Goal: Contribute content: Contribute content

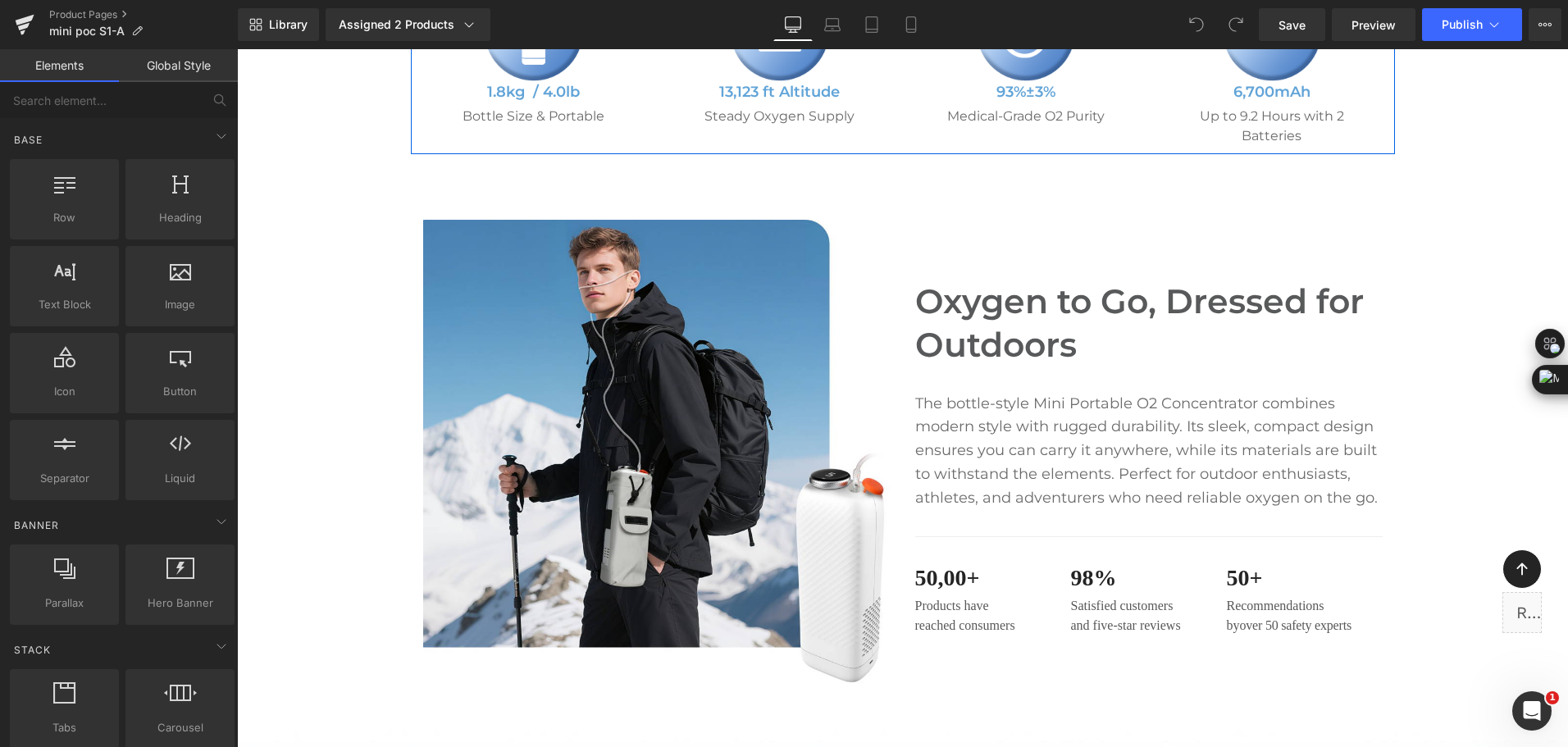
scroll to position [902, 0]
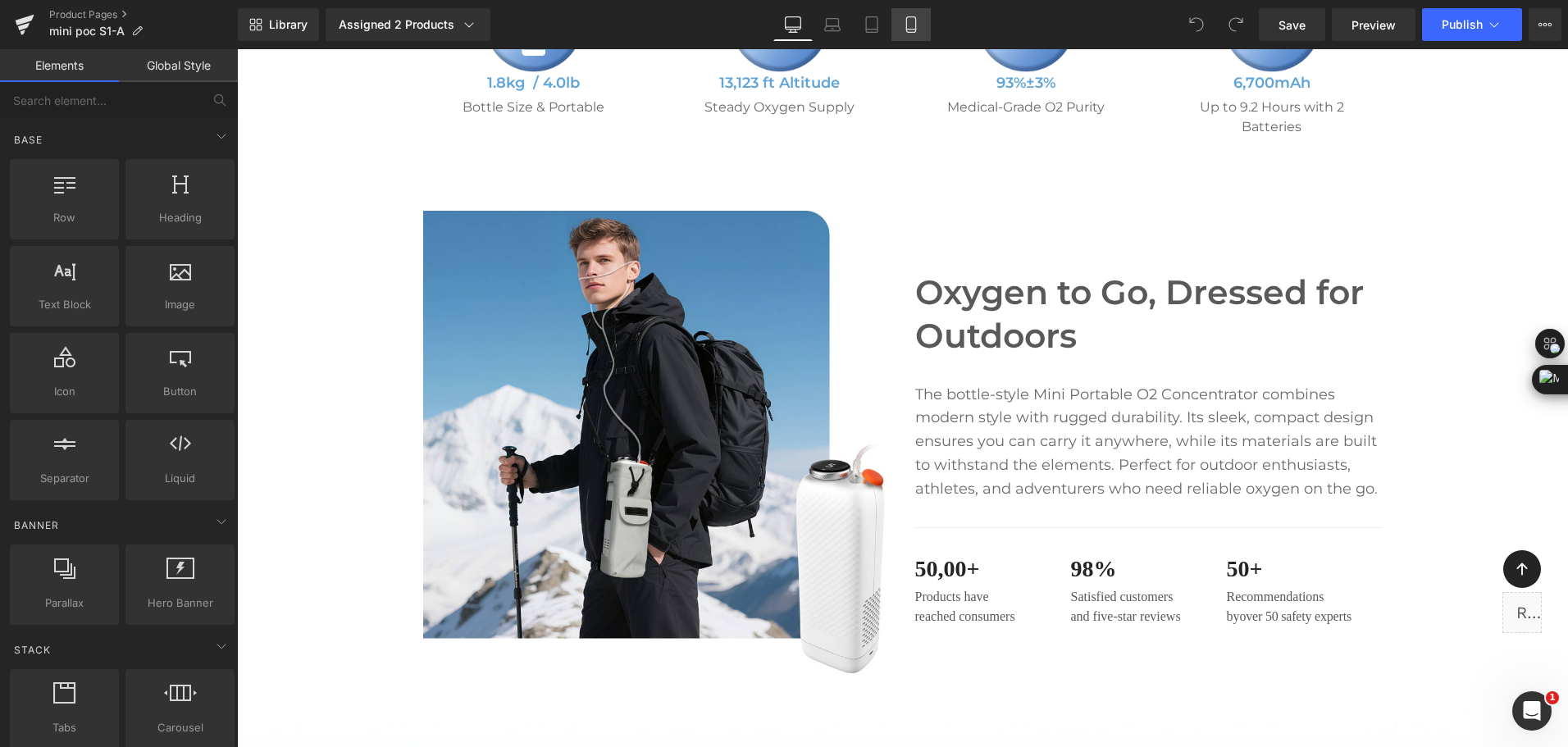
click at [906, 20] on icon at bounding box center [911, 25] width 17 height 17
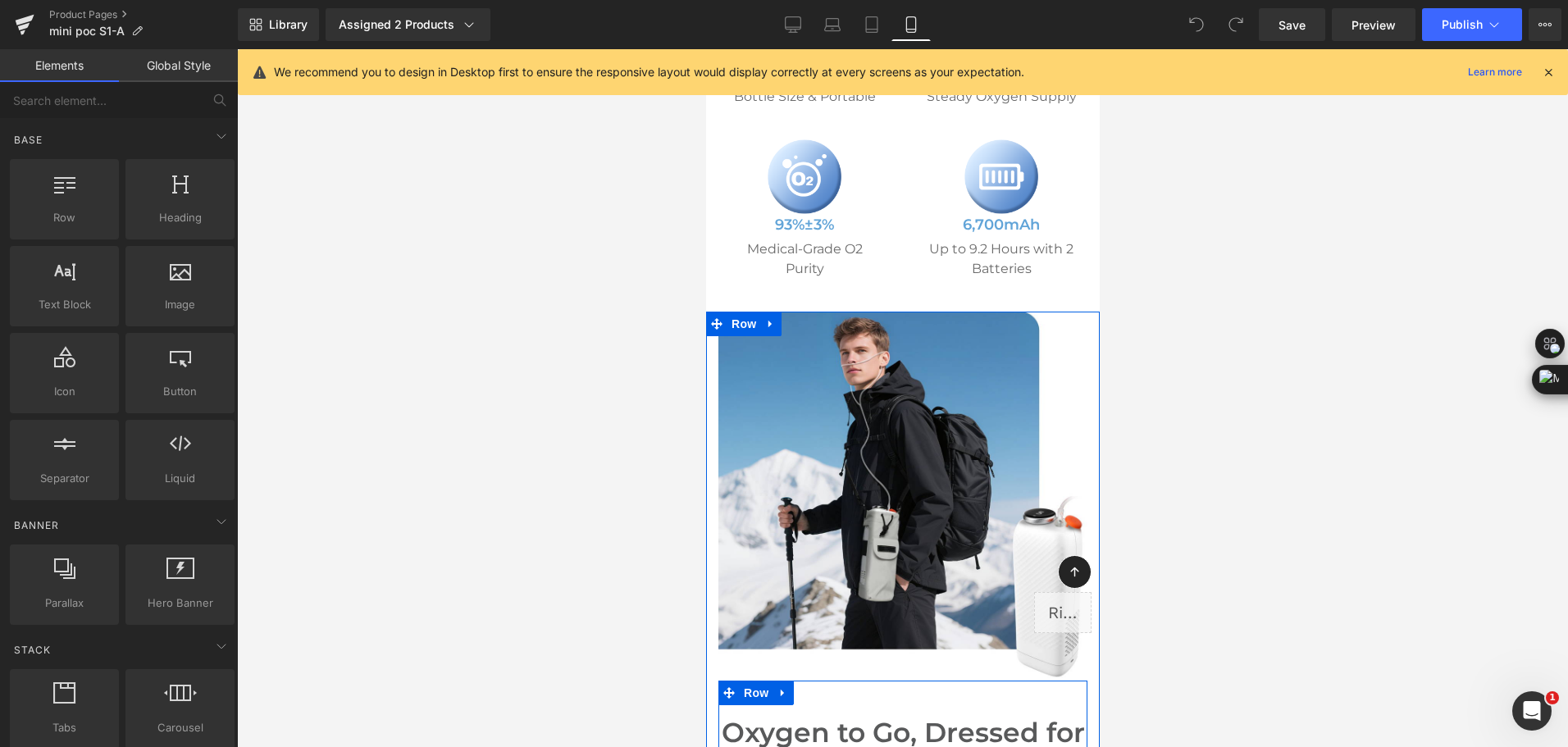
scroll to position [819, 0]
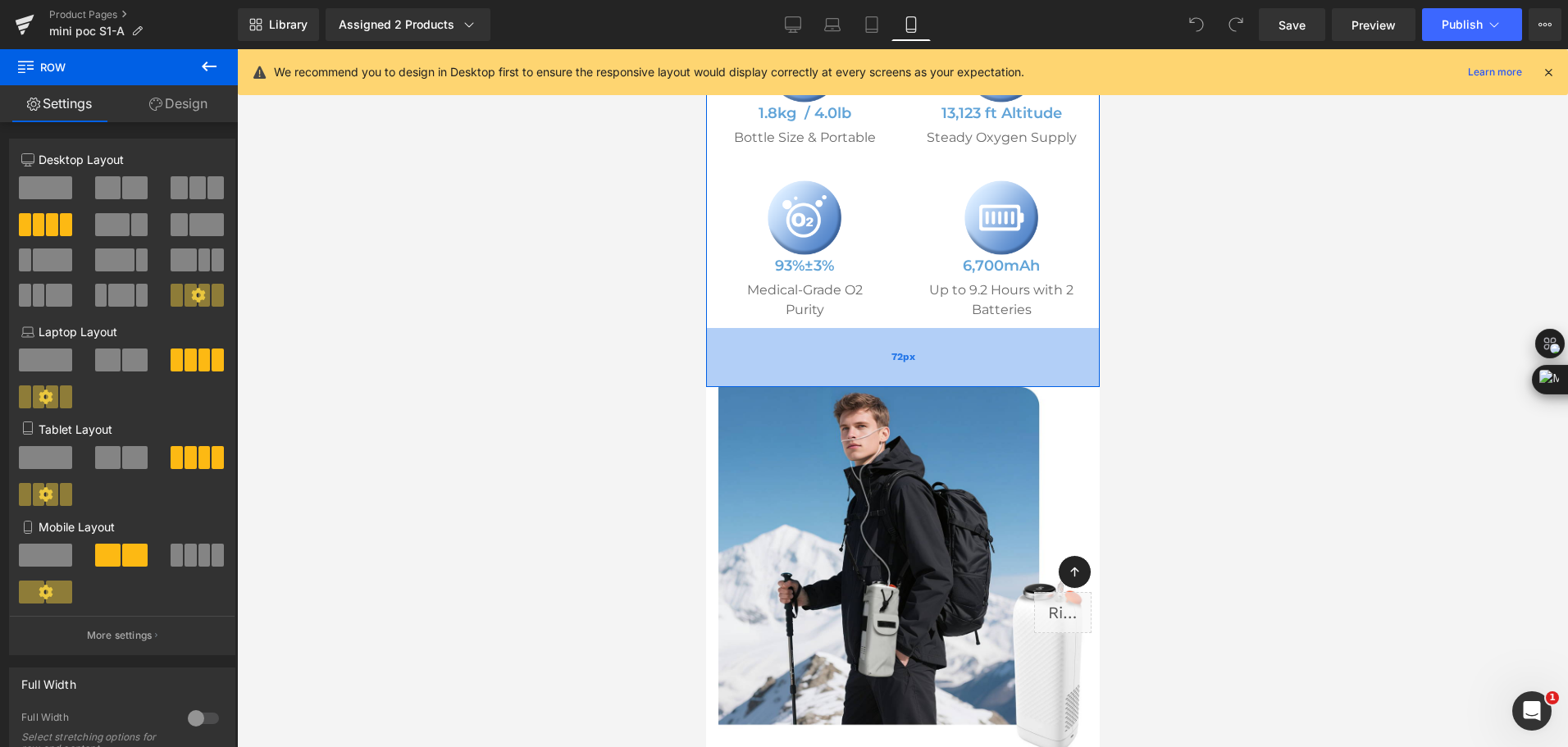
drag, startPoint x: 1036, startPoint y: 343, endPoint x: 1041, endPoint y: 377, distance: 34.4
click at [1041, 377] on div "72px" at bounding box center [901, 357] width 394 height 59
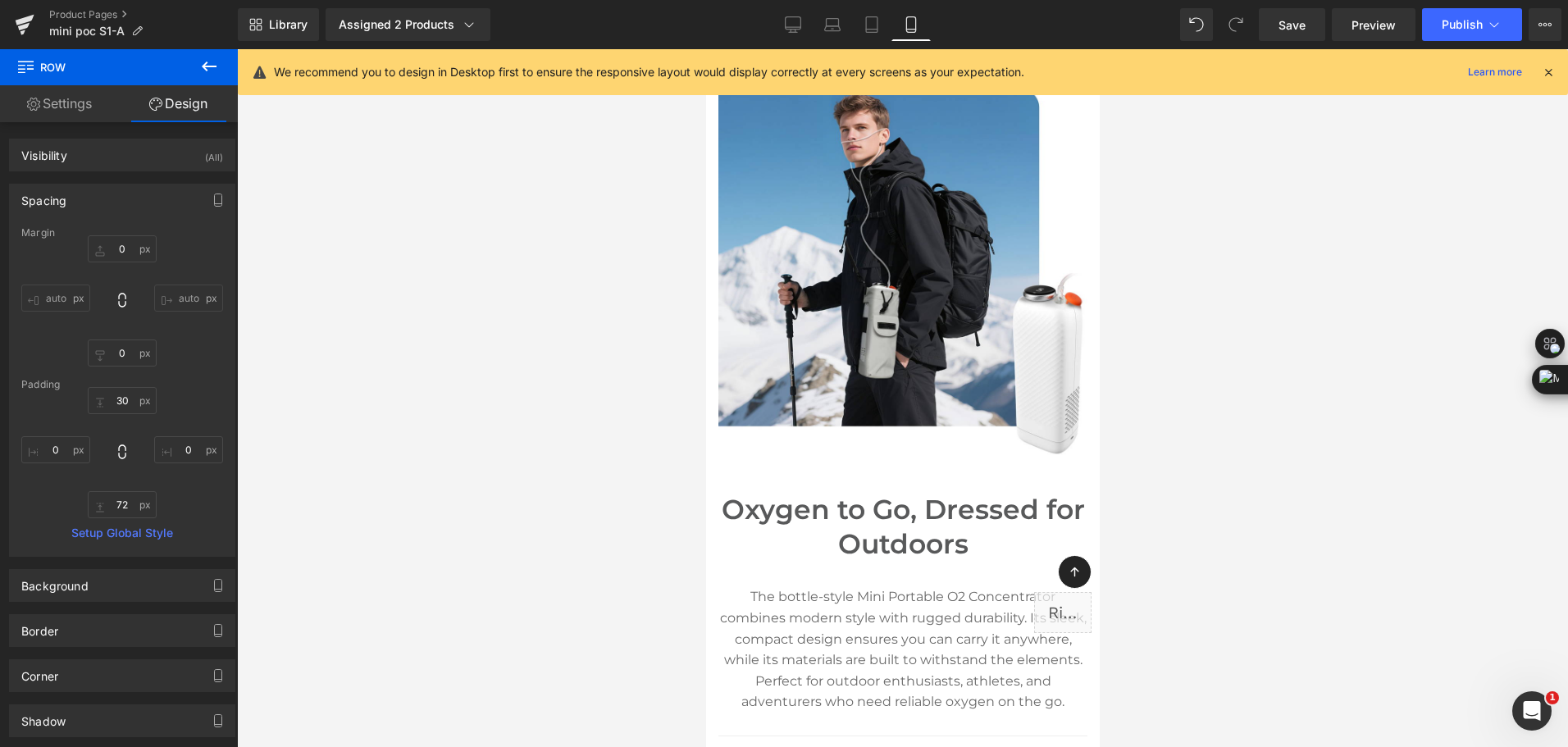
scroll to position [983, 0]
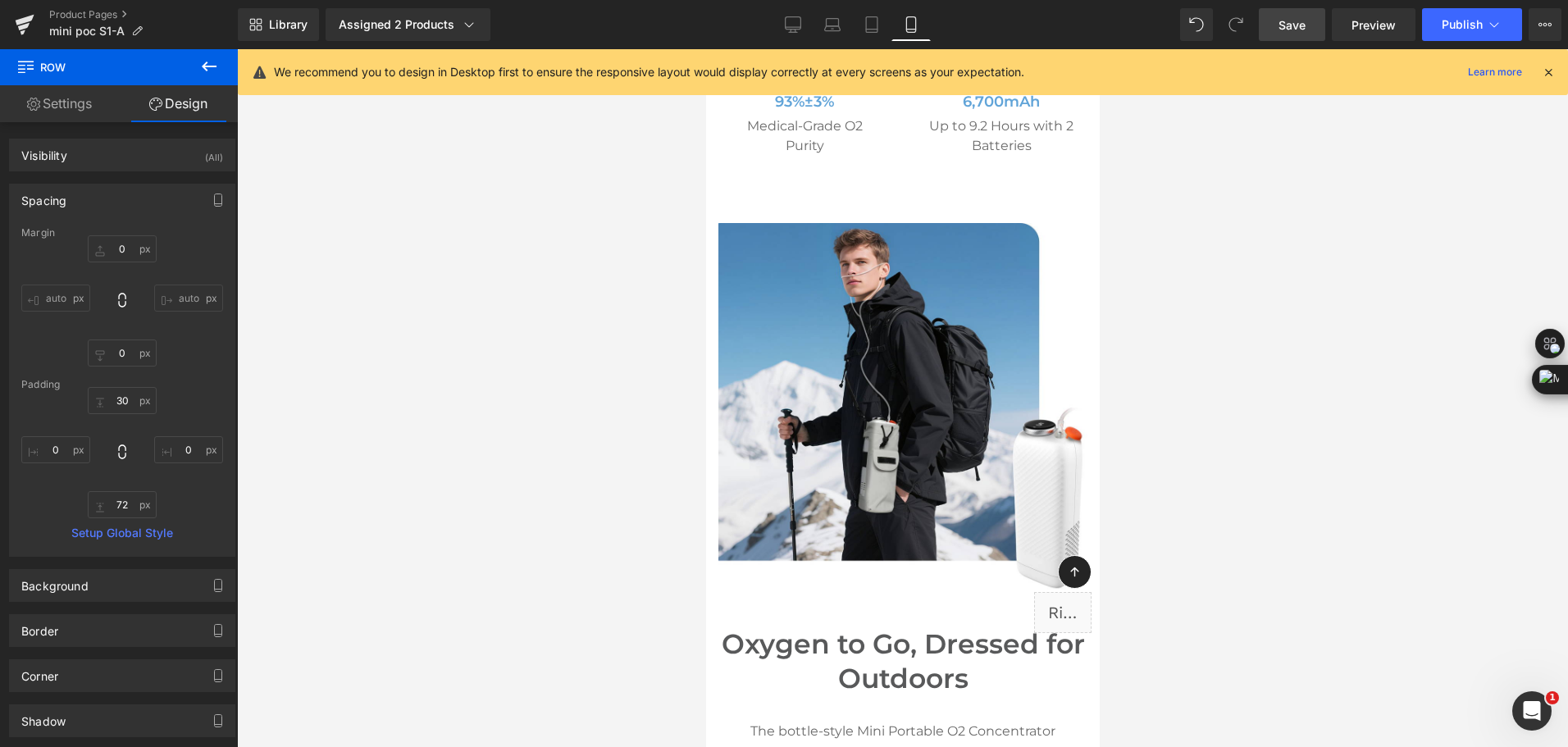
click at [1289, 14] on link "Save" at bounding box center [1291, 24] width 66 height 33
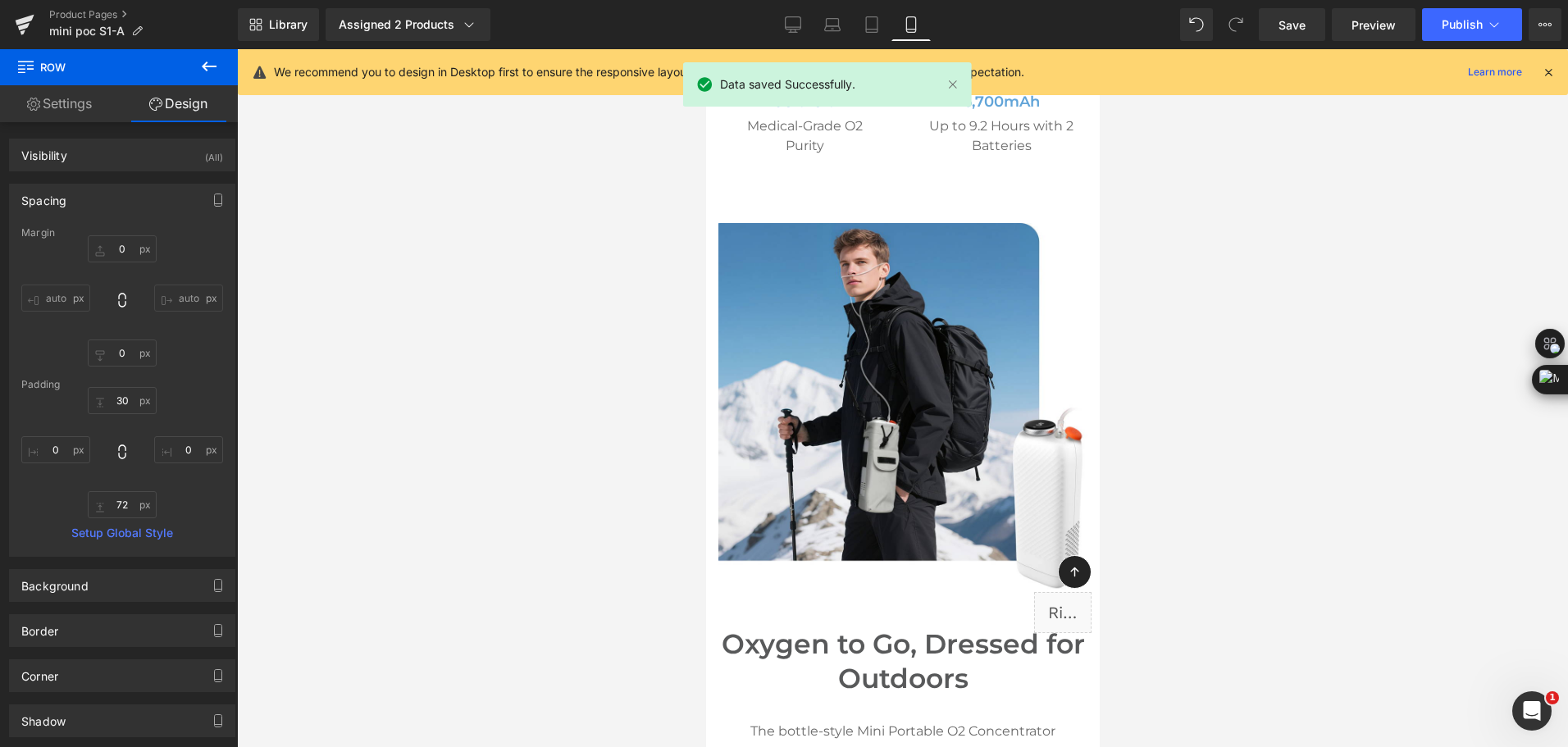
click at [1000, 26] on div "Library Assigned 2 Products Product Preview Mini Portable O2 Concentrator Mini …" at bounding box center [903, 24] width 1330 height 33
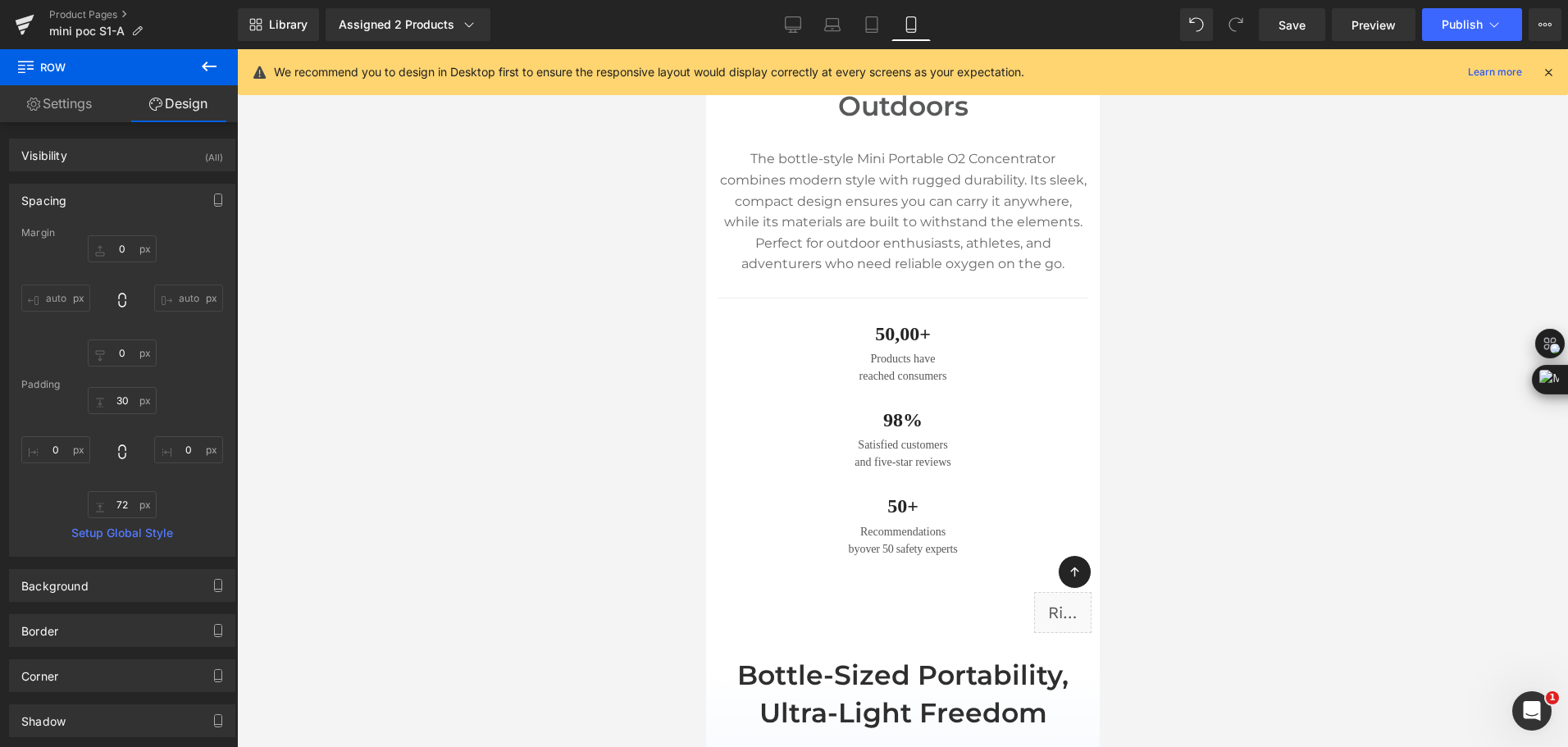
scroll to position [1557, 0]
click at [794, 15] on link "Desktop" at bounding box center [792, 24] width 39 height 33
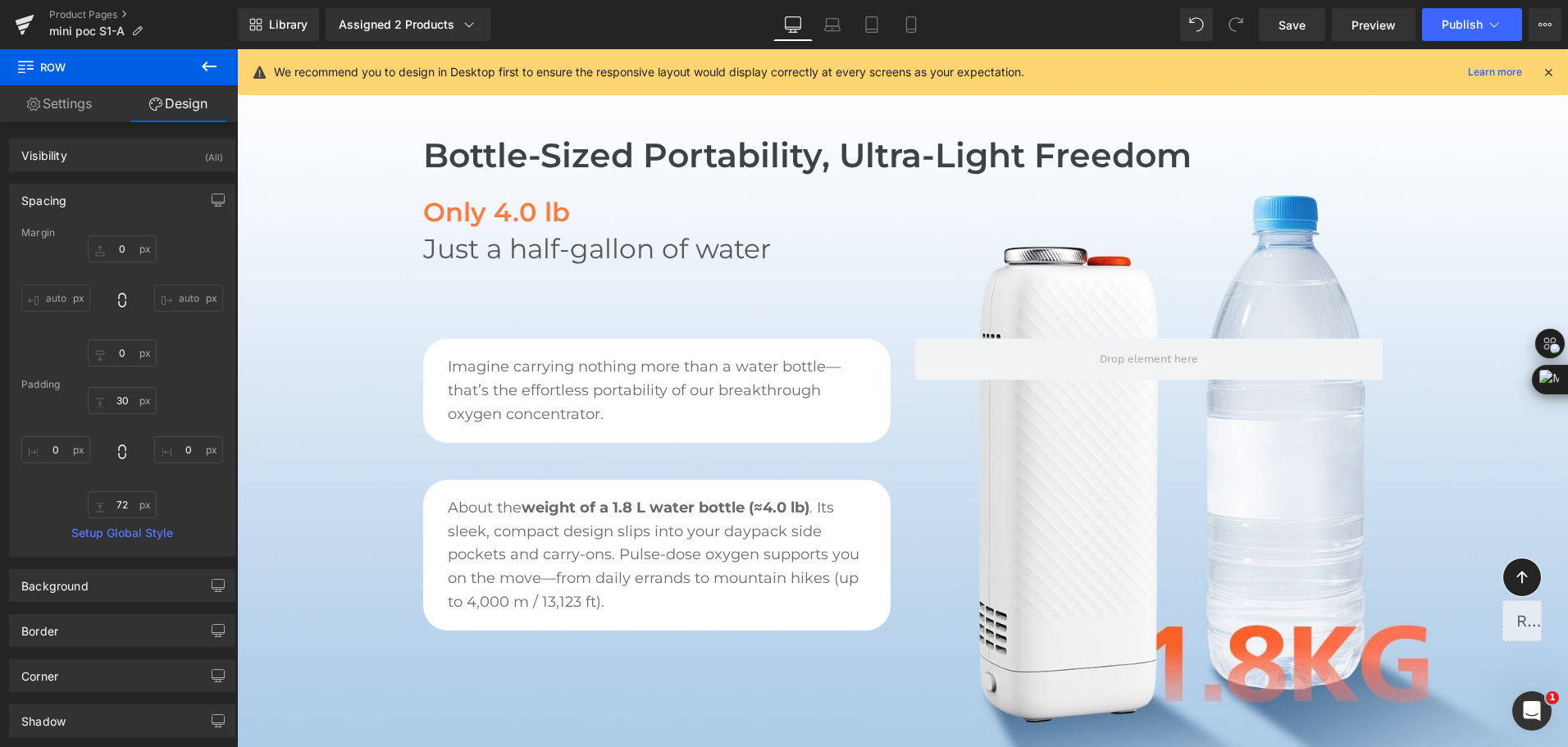
type input "0"
type input "30"
type input "0"
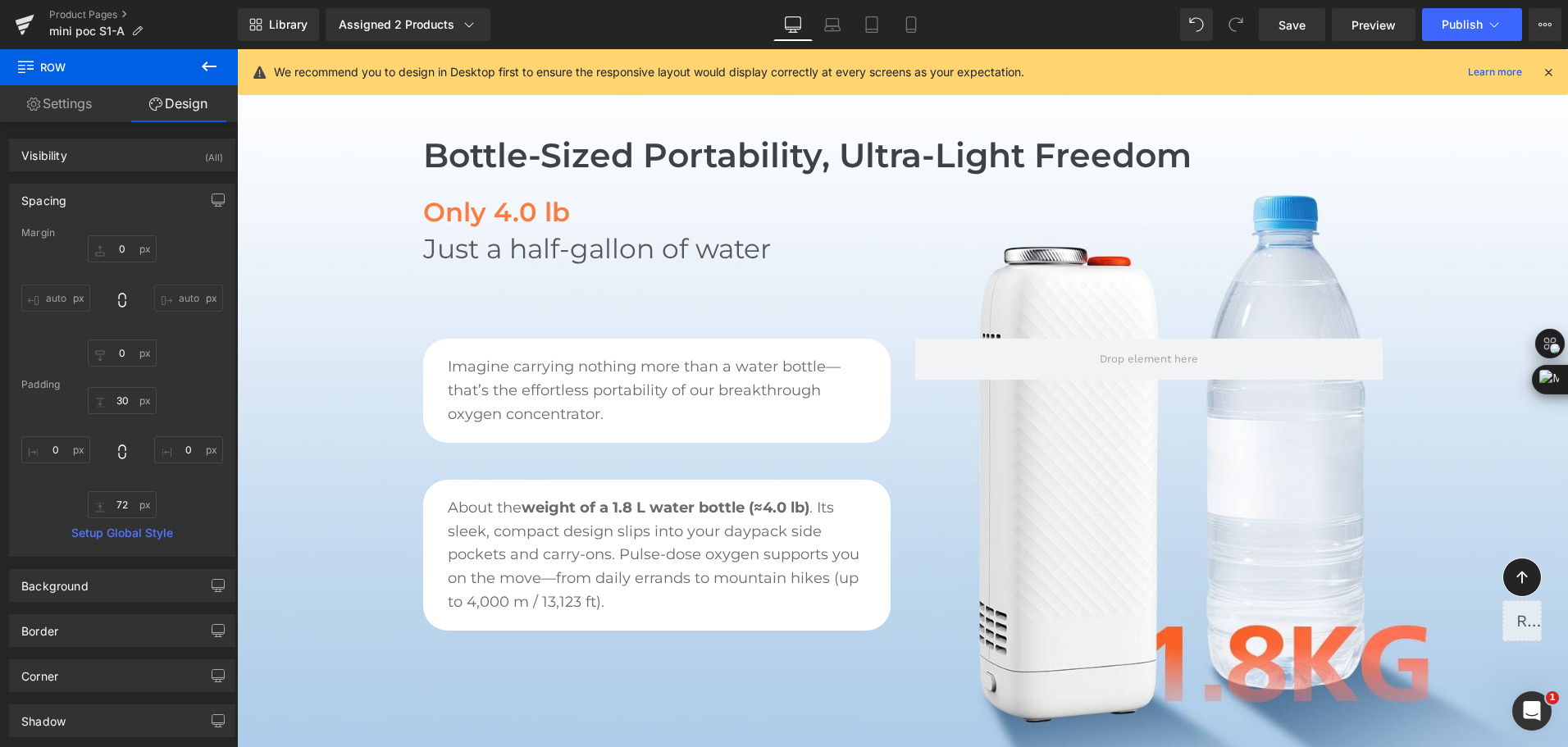
type input "0"
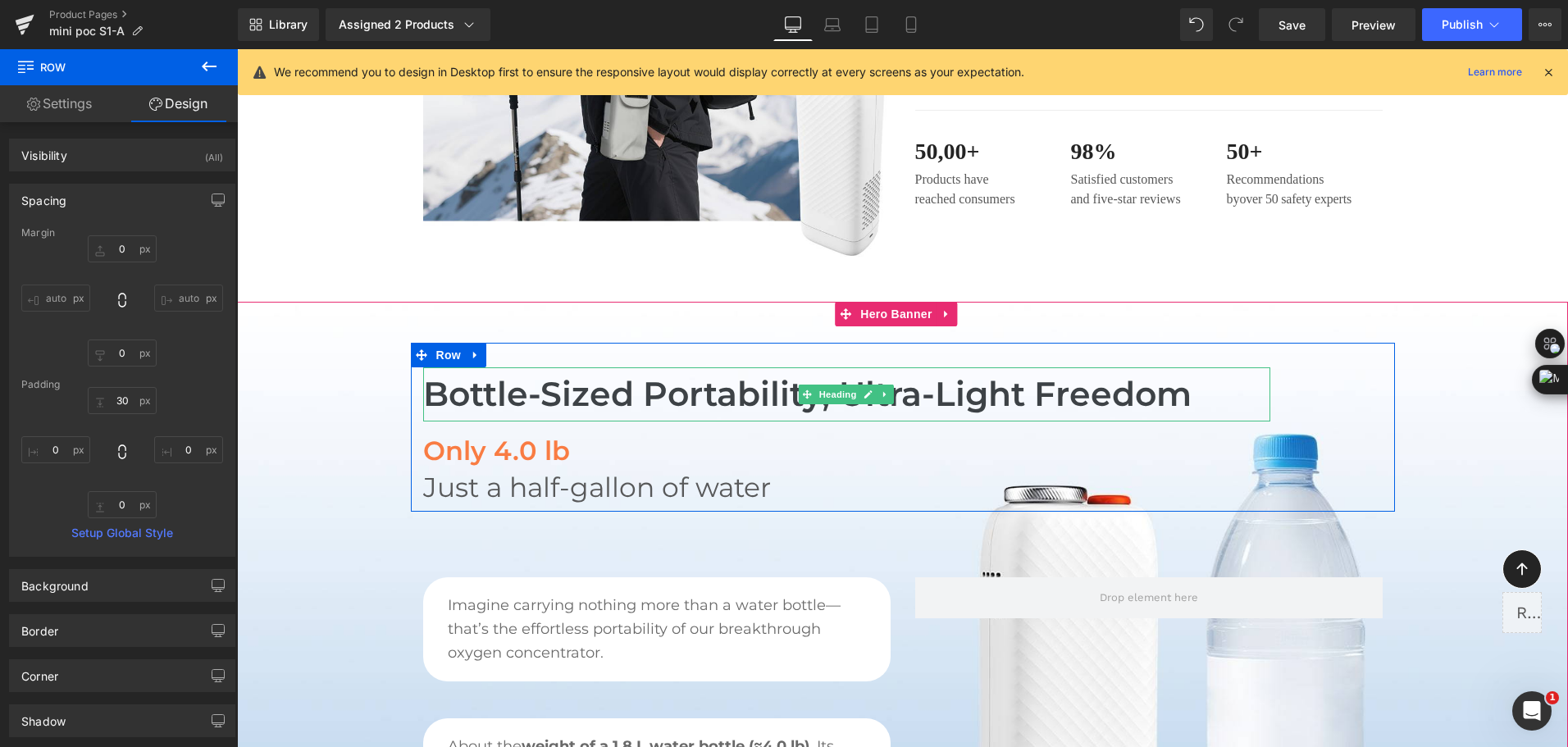
scroll to position [1115, 0]
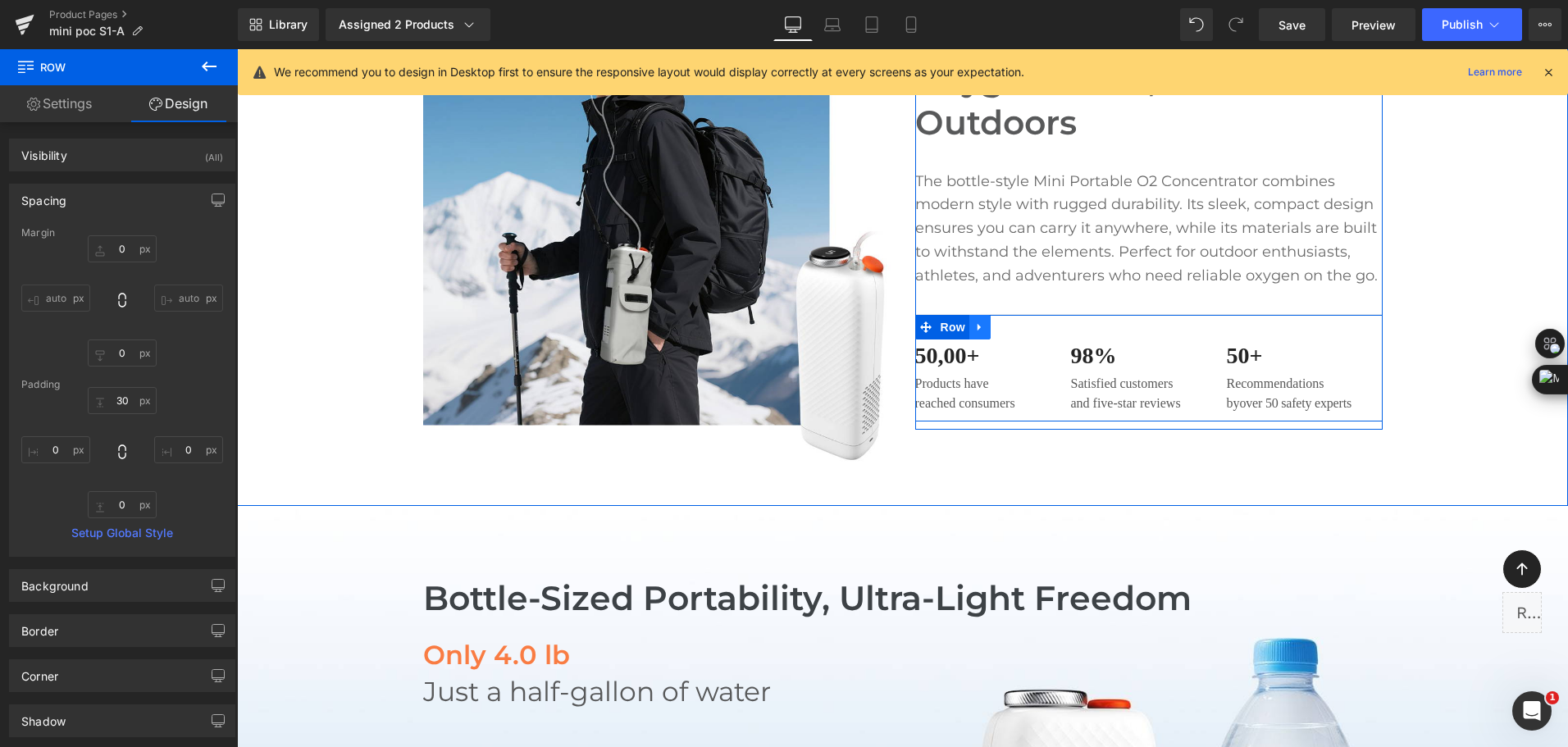
click at [977, 325] on icon at bounding box center [979, 326] width 4 height 7
click at [1017, 332] on icon at bounding box center [1022, 326] width 11 height 12
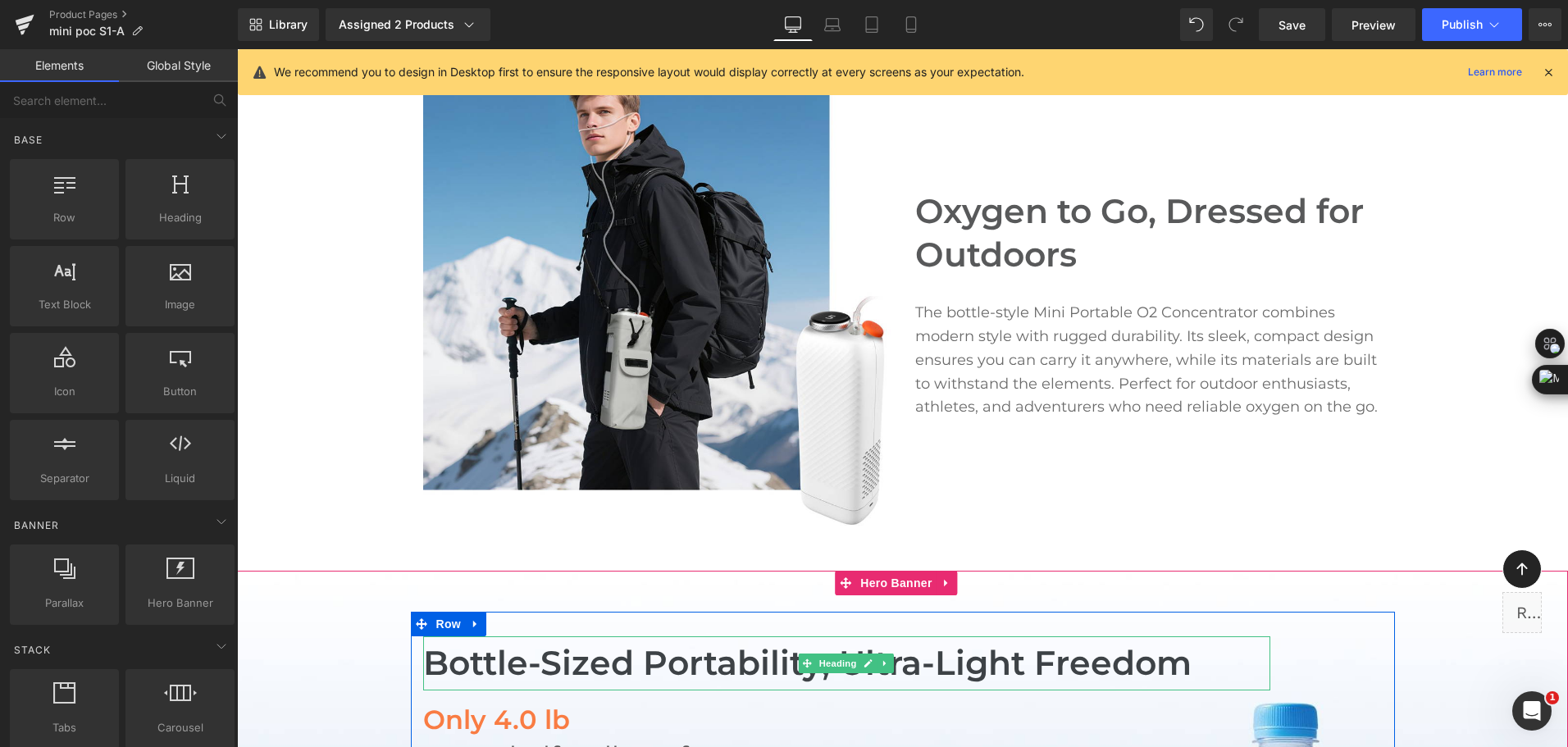
scroll to position [1033, 0]
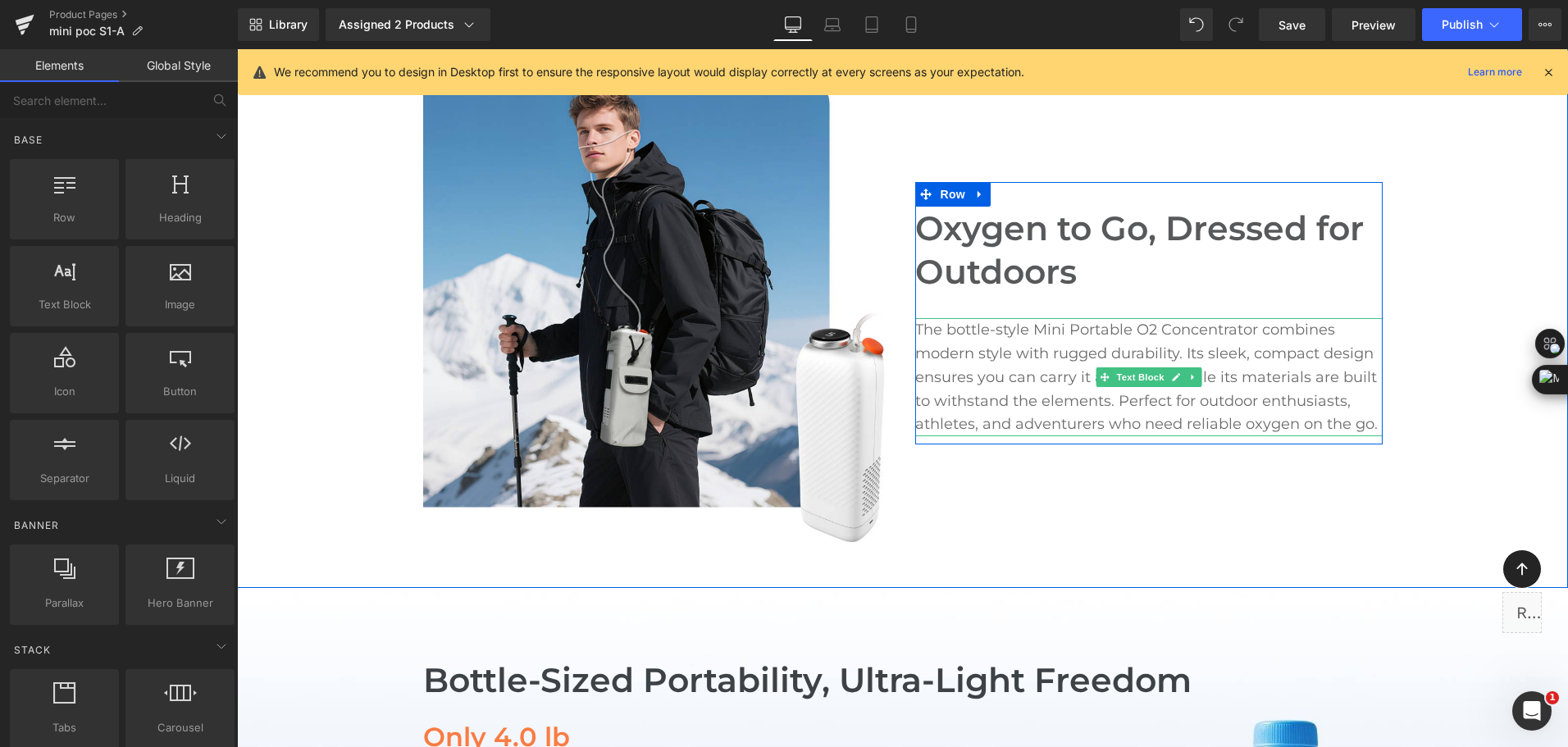
click at [1015, 366] on p "The bottle-style Mini Portable O2 Concentrator combines modern style with rugge…" at bounding box center [1149, 377] width 467 height 118
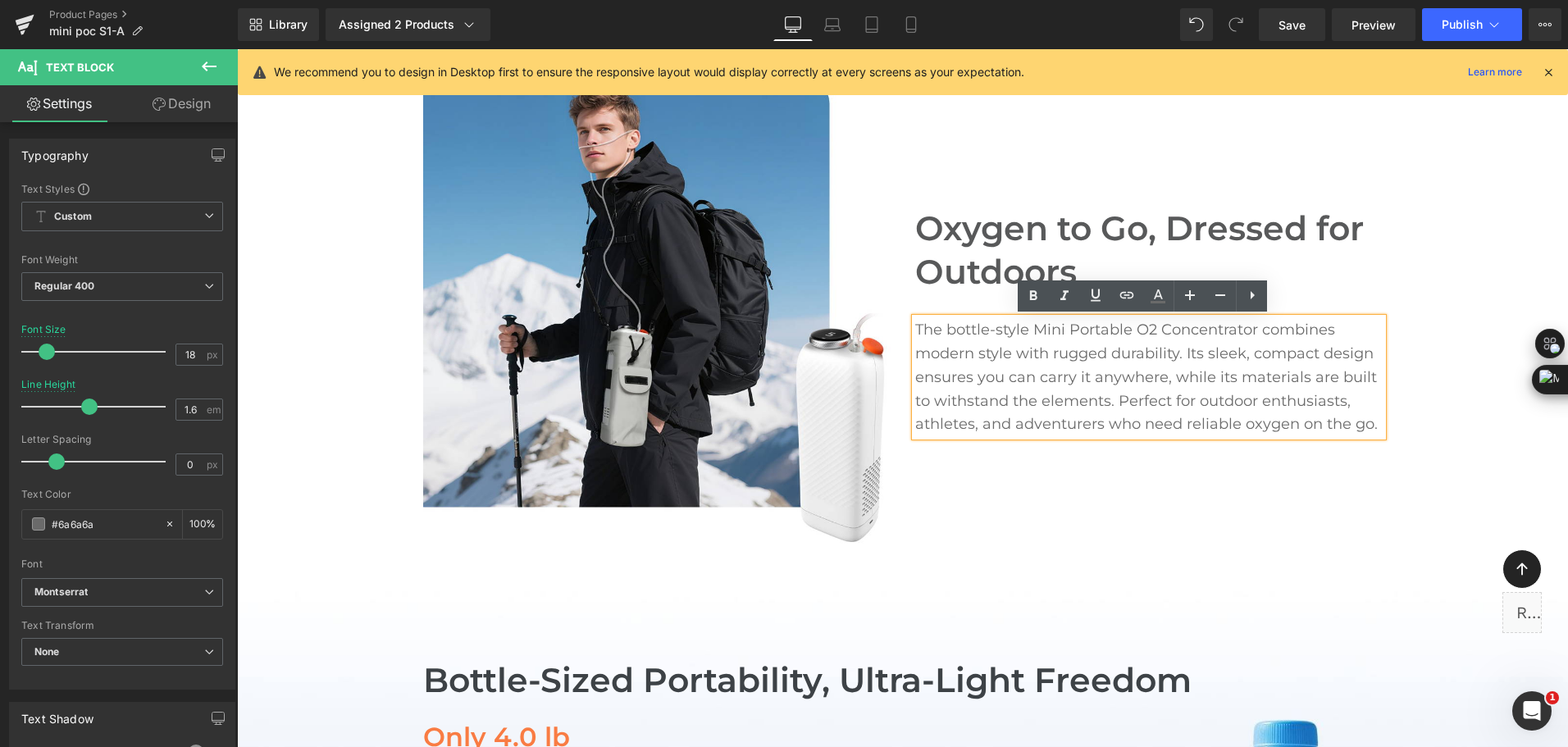
click at [1015, 366] on p "The bottle-style Mini Portable O2 Concentrator combines modern style with rugge…" at bounding box center [1149, 377] width 467 height 118
click at [1449, 277] on div "Image Oxygen to Go, Dressed for Outdoors Heading The bottle-style Mini Portable…" at bounding box center [902, 313] width 1331 height 467
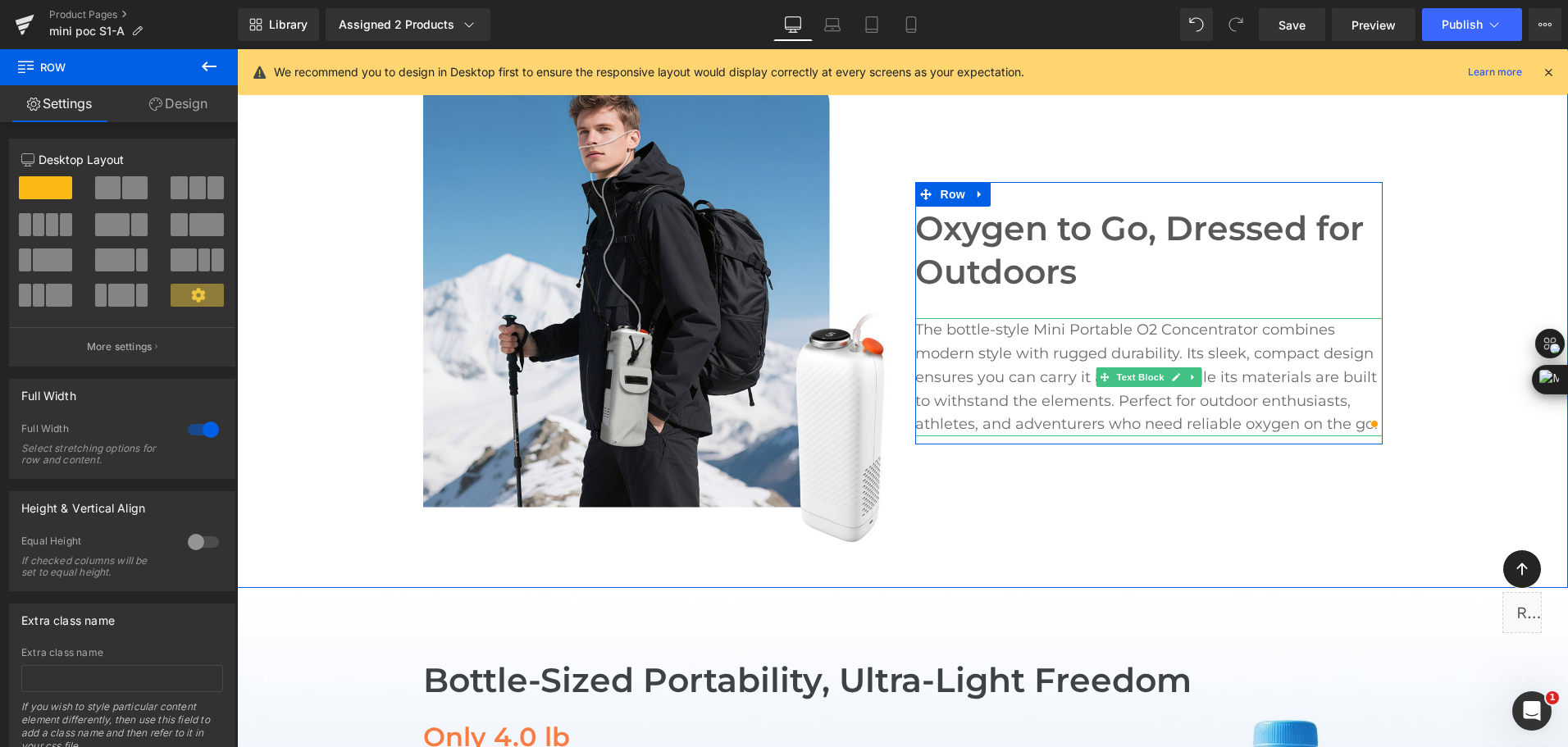
click at [938, 354] on p "The bottle-style Mini Portable O2 Concentrator combines modern style with rugge…" at bounding box center [1149, 377] width 467 height 118
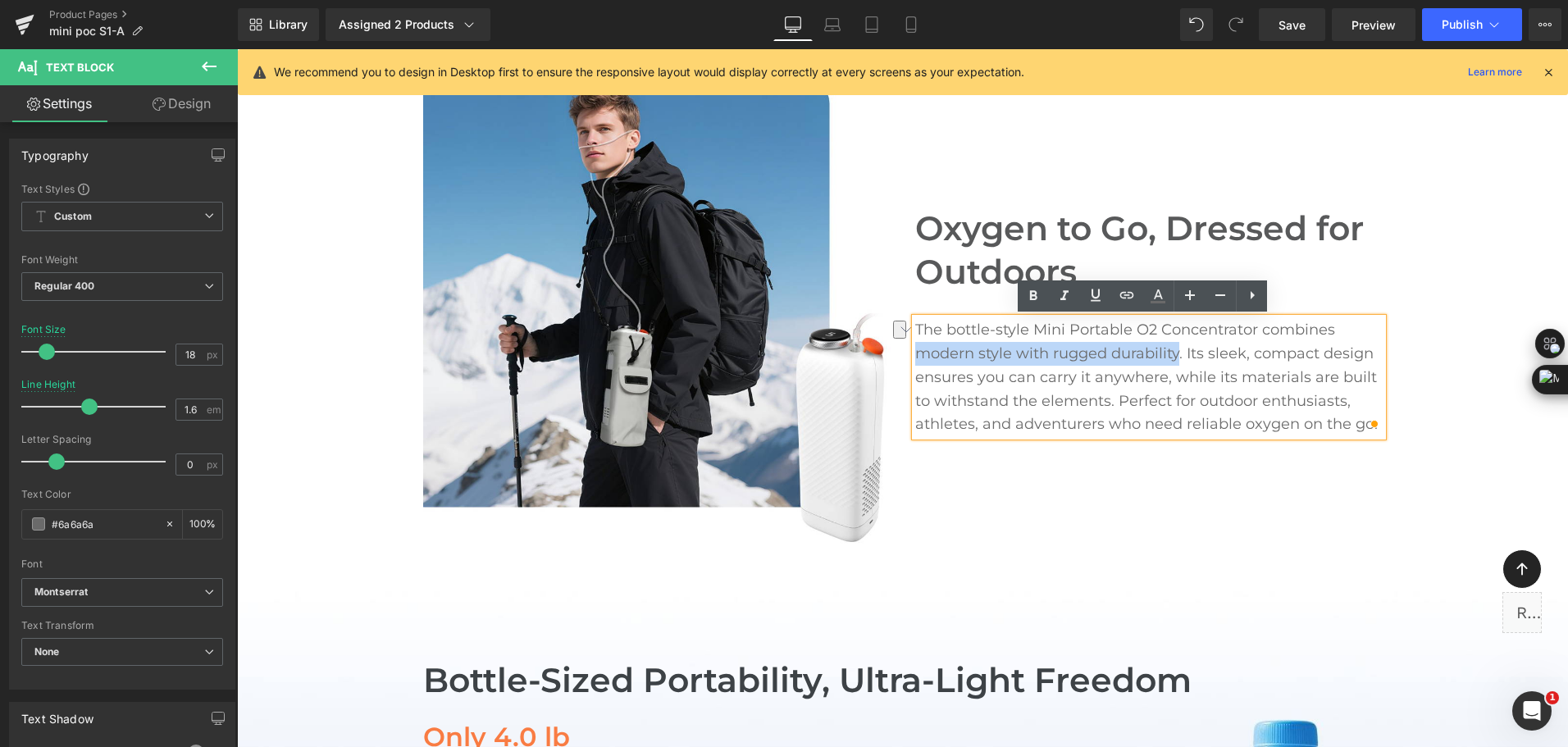
drag, startPoint x: 913, startPoint y: 347, endPoint x: 1172, endPoint y: 344, distance: 259.0
click at [1172, 344] on p "The bottle-style Mini Portable O2 Concentrator combines modern style with rugge…" at bounding box center [1149, 377] width 467 height 118
click at [1029, 300] on icon at bounding box center [1033, 295] width 7 height 10
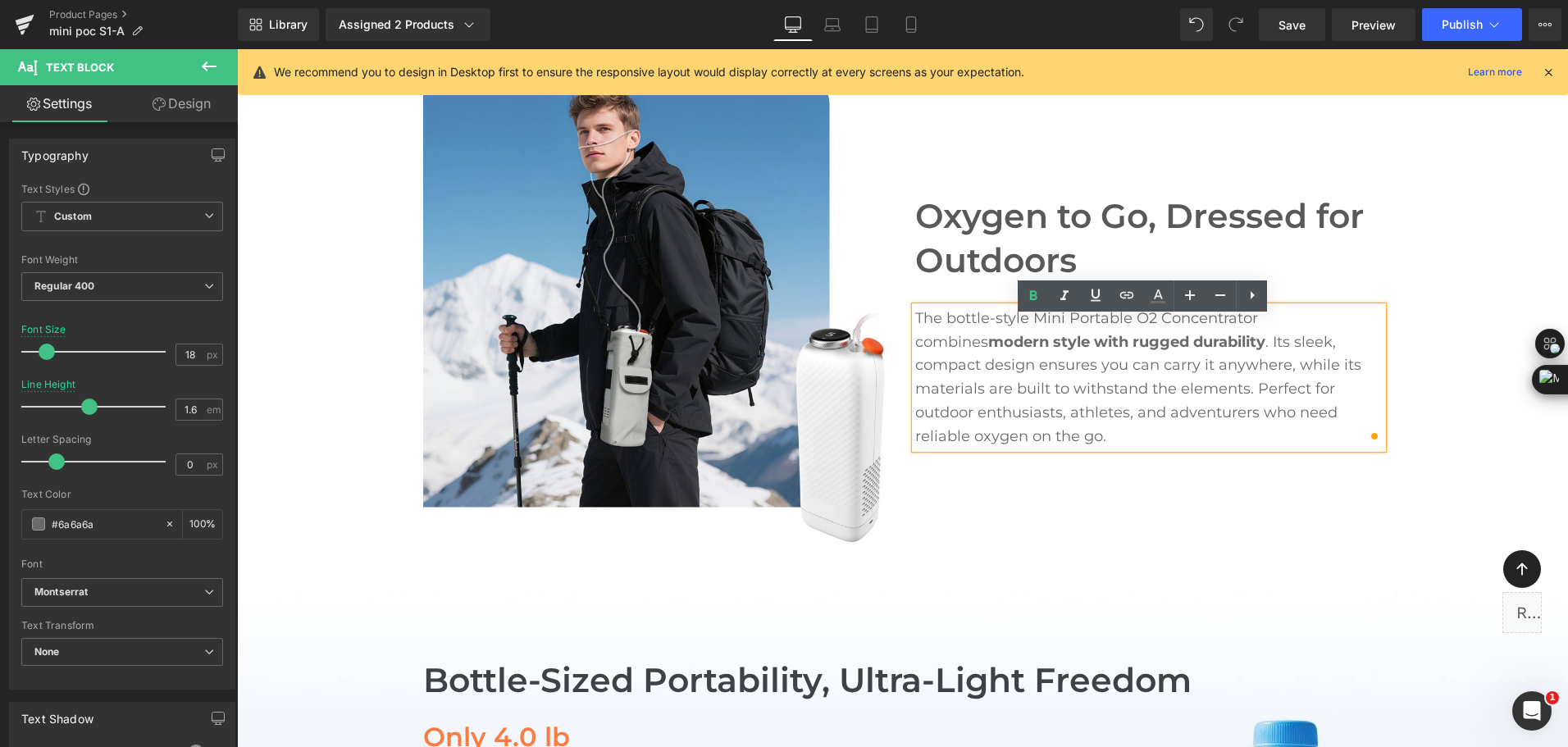
click at [1013, 351] on p "The bottle-style Mini Portable O2 Concentrator combines modern style with rugge…" at bounding box center [1149, 377] width 467 height 141
click at [963, 331] on p "The bottle-style Mini Portable O2 Concentrator combines modern style with rugge…" at bounding box center [1149, 377] width 467 height 141
drag, startPoint x: 939, startPoint y: 320, endPoint x: 1253, endPoint y: 320, distance: 314.0
click at [1253, 320] on p "The bottle-style Mini Portable O2 Concentrator combines modern style with rugge…" at bounding box center [1149, 377] width 467 height 141
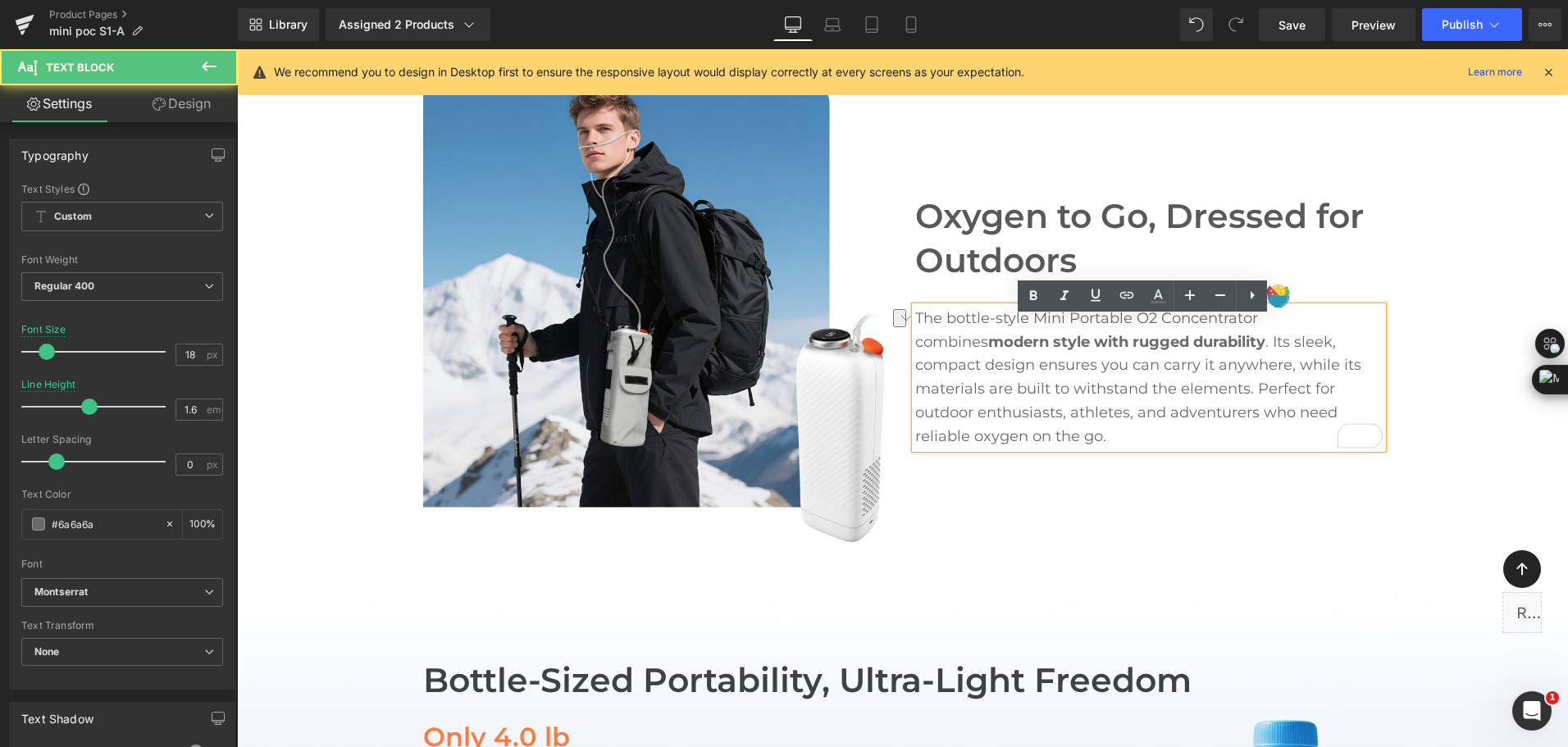
click at [1081, 400] on p "The bottle-style Mini Portable O2 Concentrator combines modern style with rugge…" at bounding box center [1149, 377] width 467 height 141
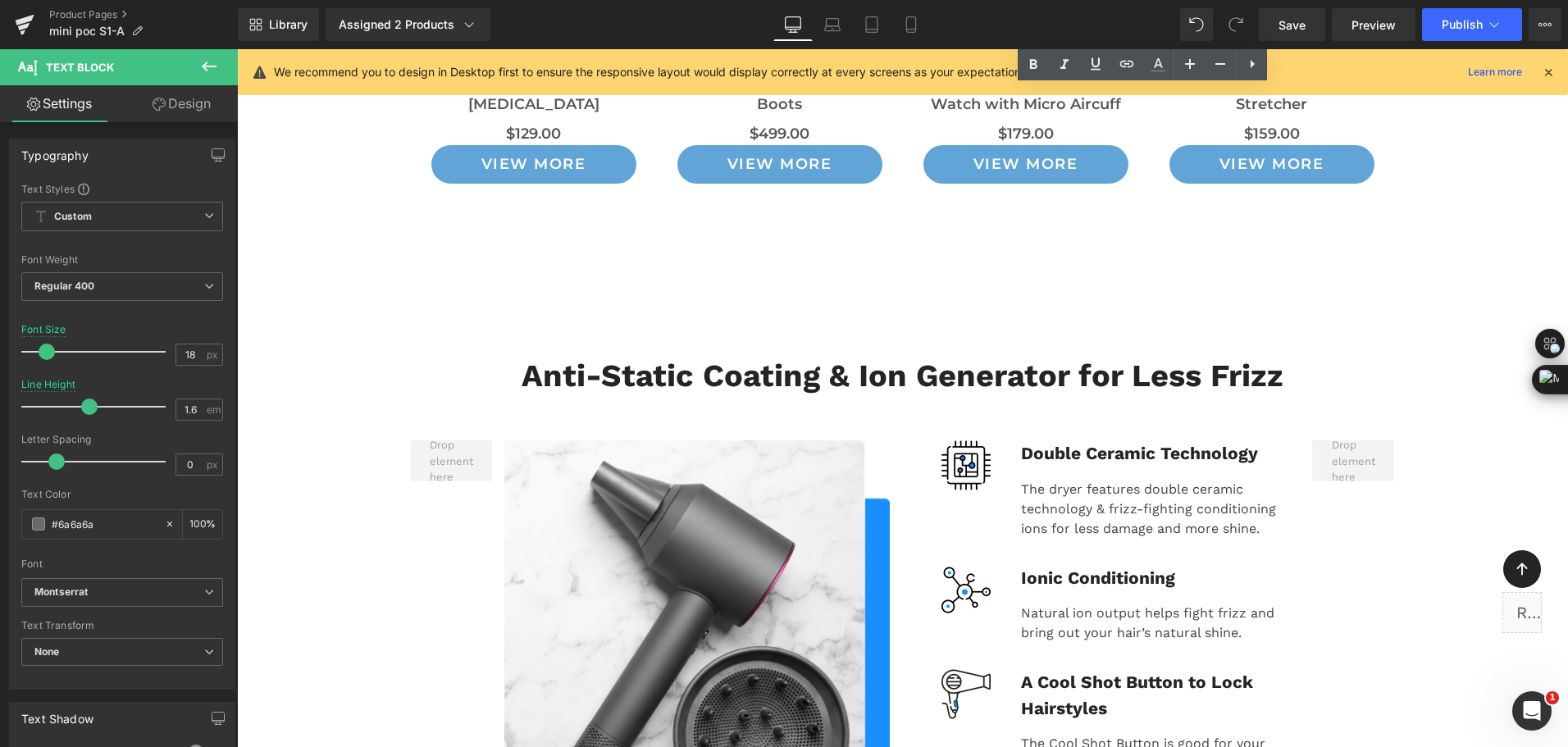
scroll to position [11441, 0]
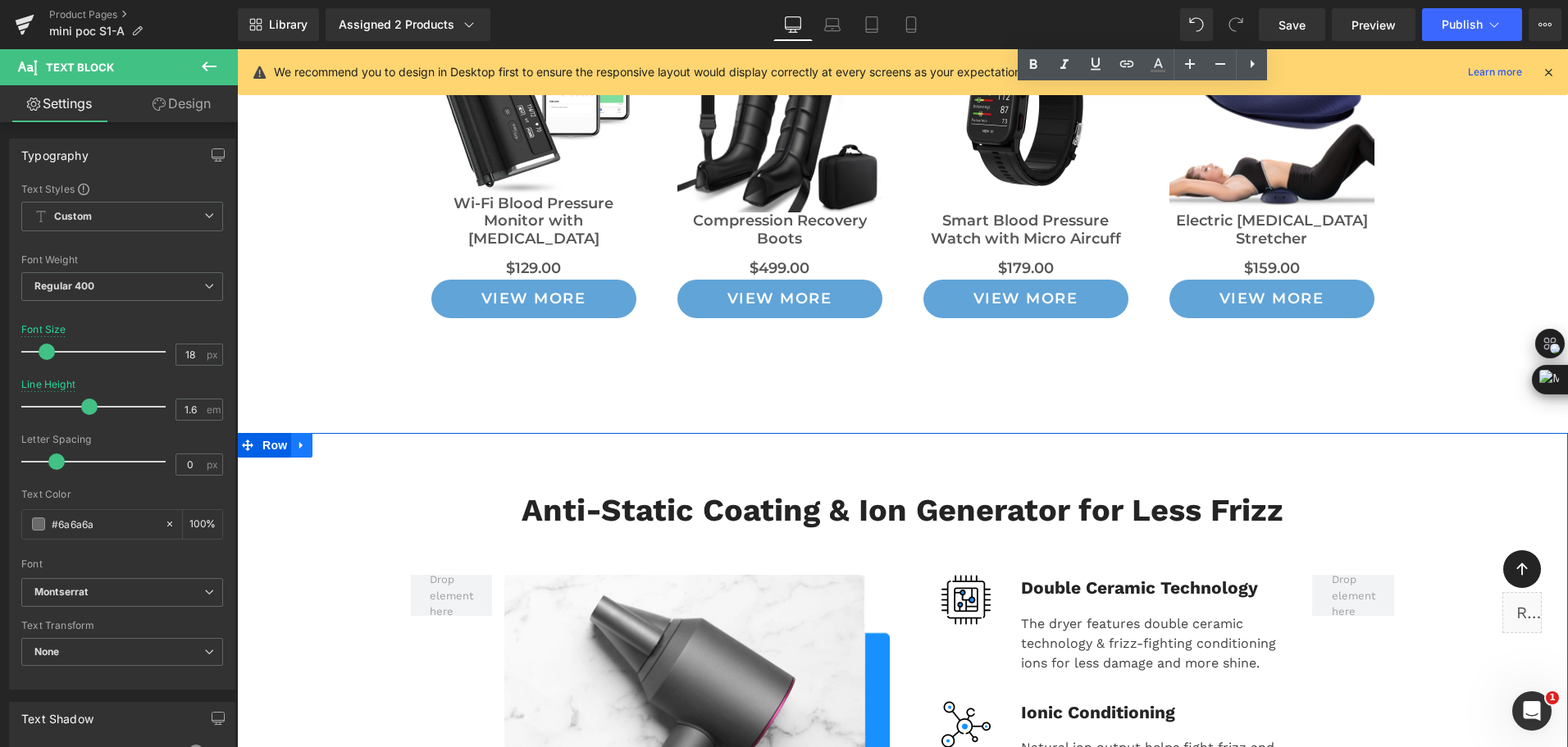
click at [296, 438] on icon at bounding box center [302, 445] width 11 height 12
click at [336, 432] on link at bounding box center [344, 445] width 21 height 25
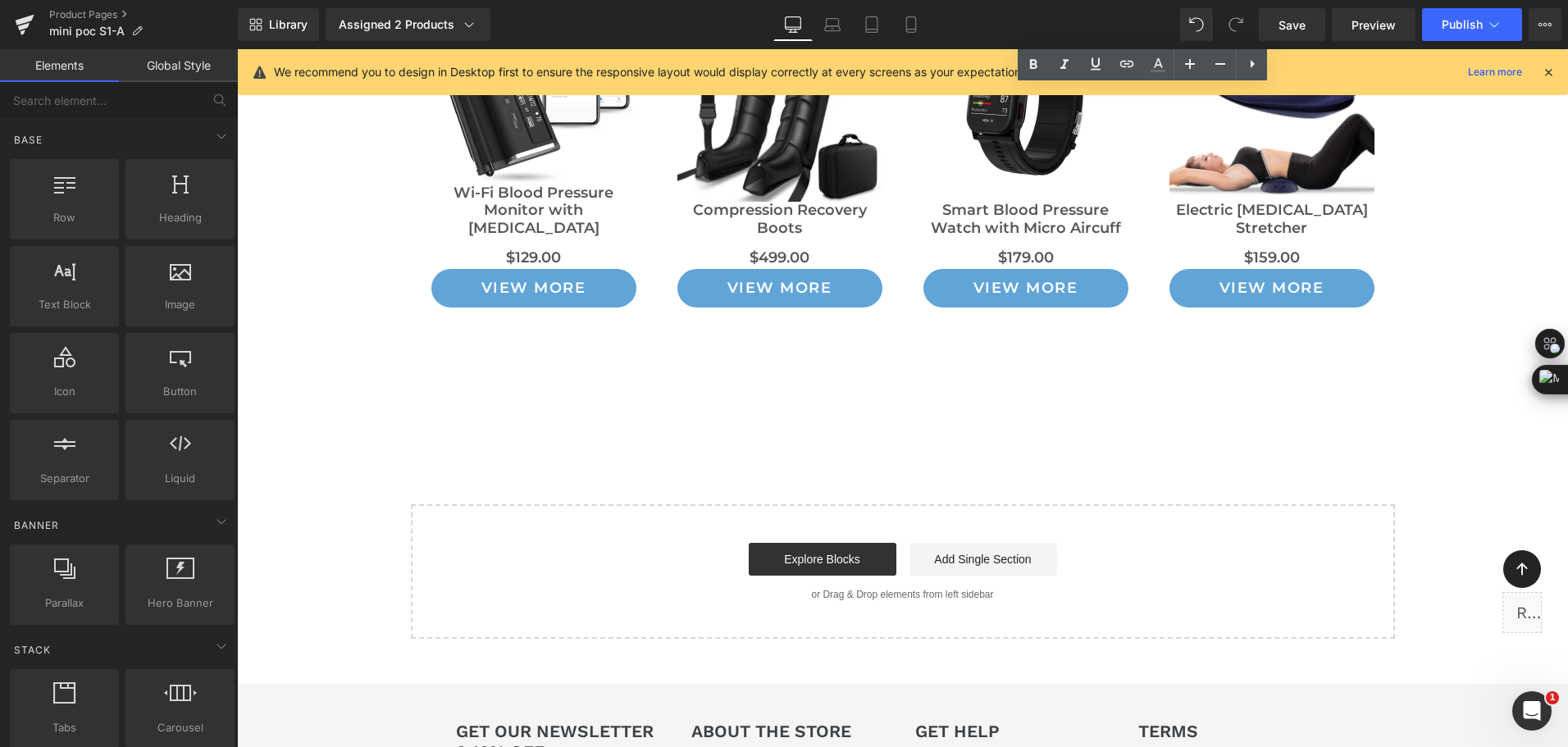
scroll to position [11239, 0]
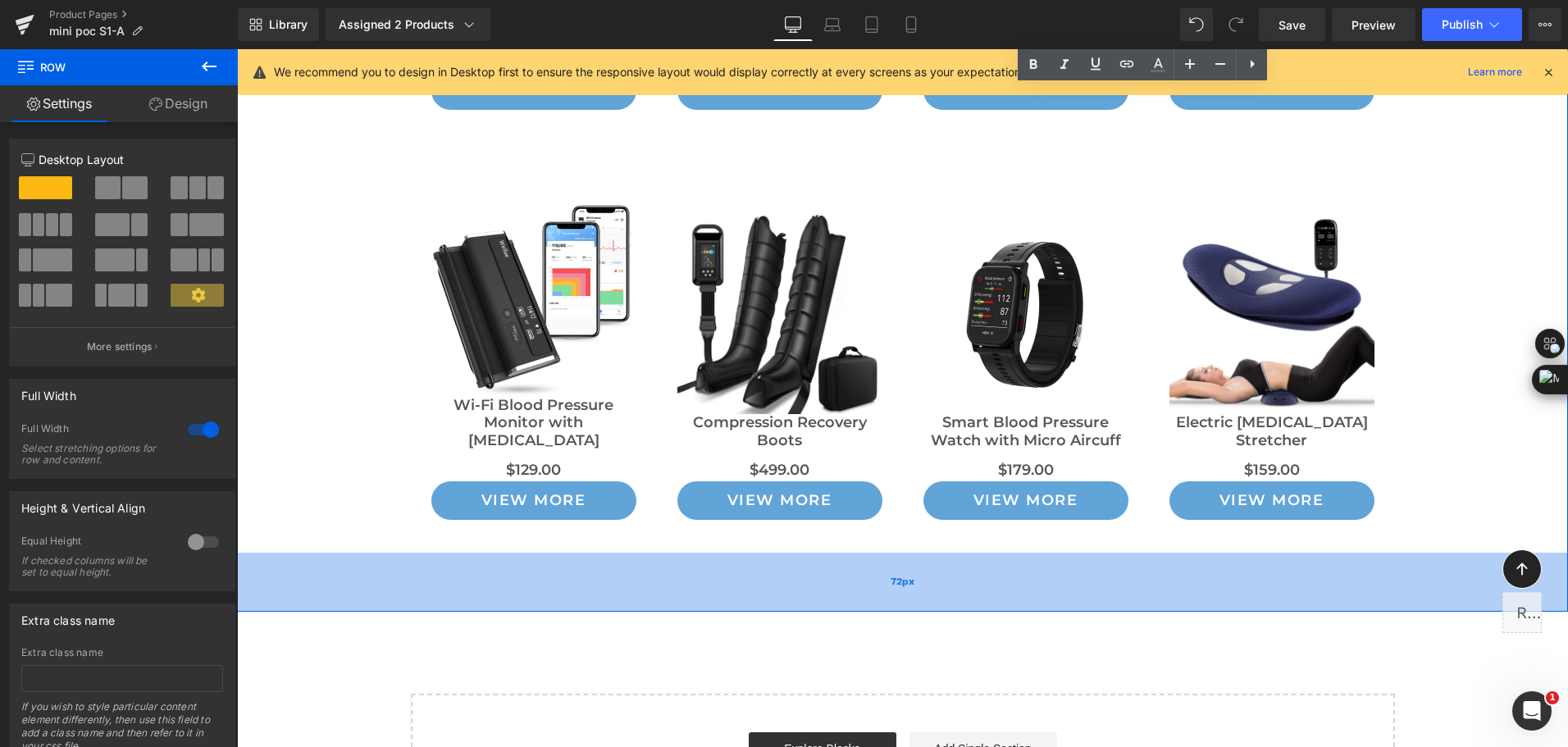
drag, startPoint x: 824, startPoint y: 574, endPoint x: 836, endPoint y: 551, distance: 25.9
click at [836, 553] on div "72px" at bounding box center [902, 582] width 1331 height 59
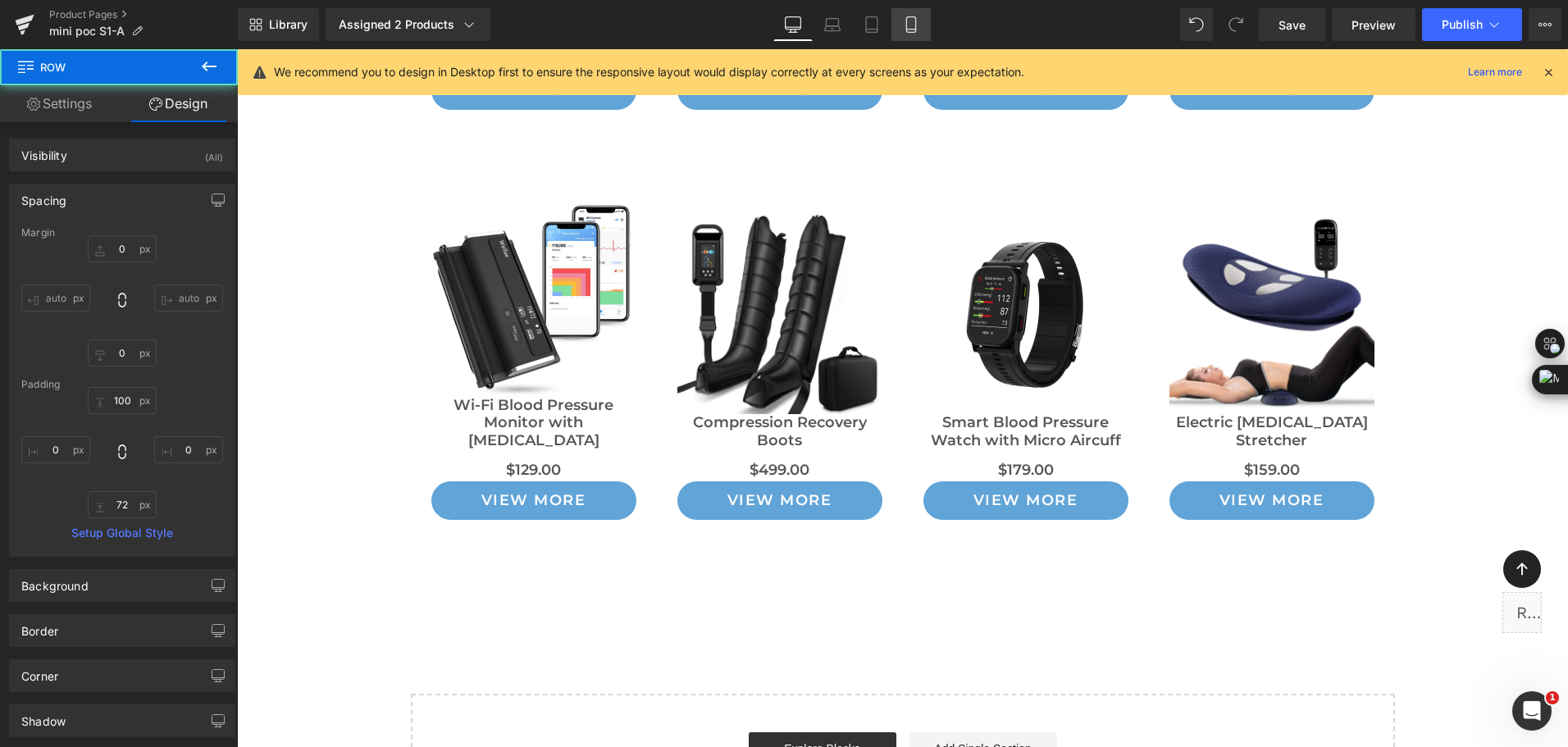
click at [919, 29] on icon at bounding box center [911, 25] width 17 height 17
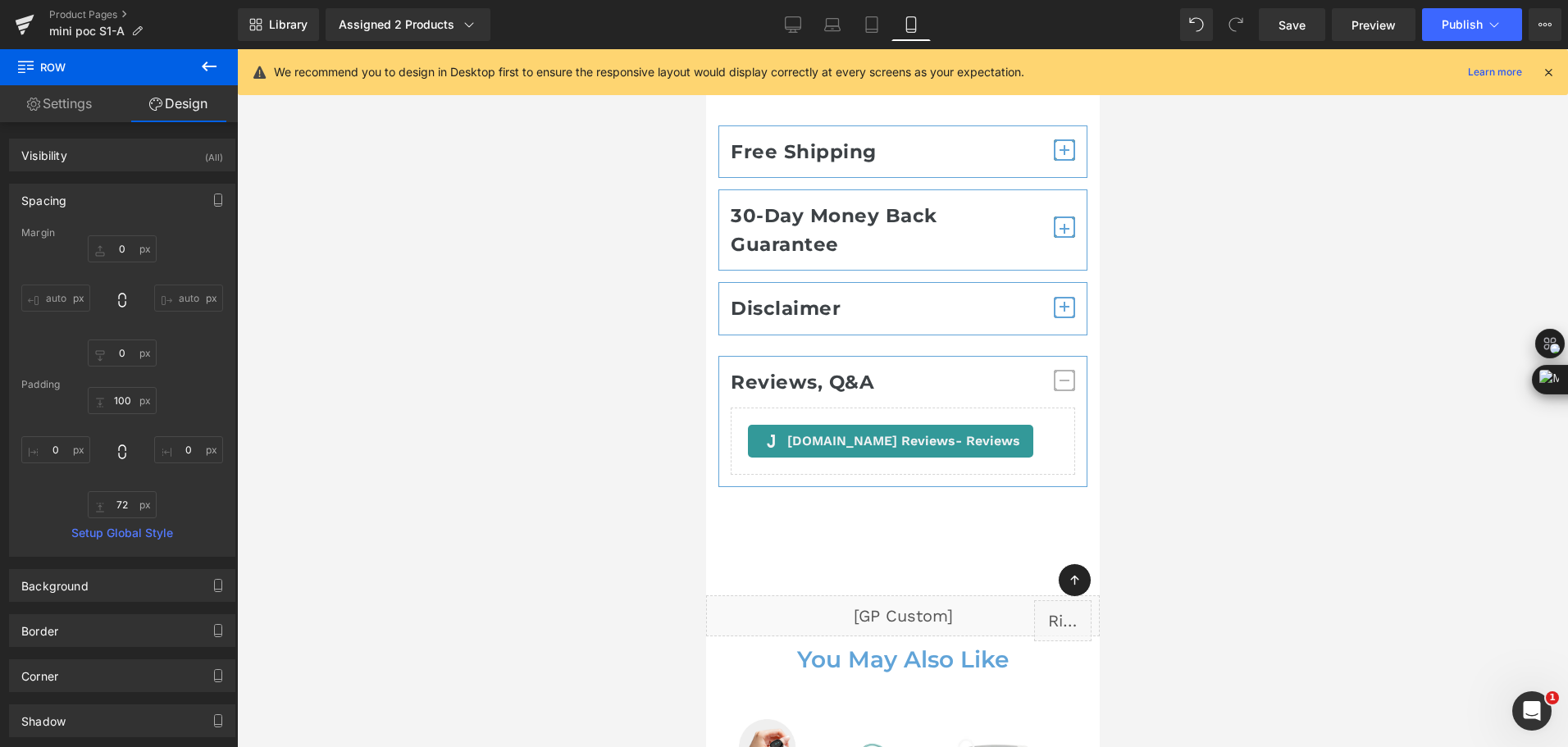
scroll to position [11445, 0]
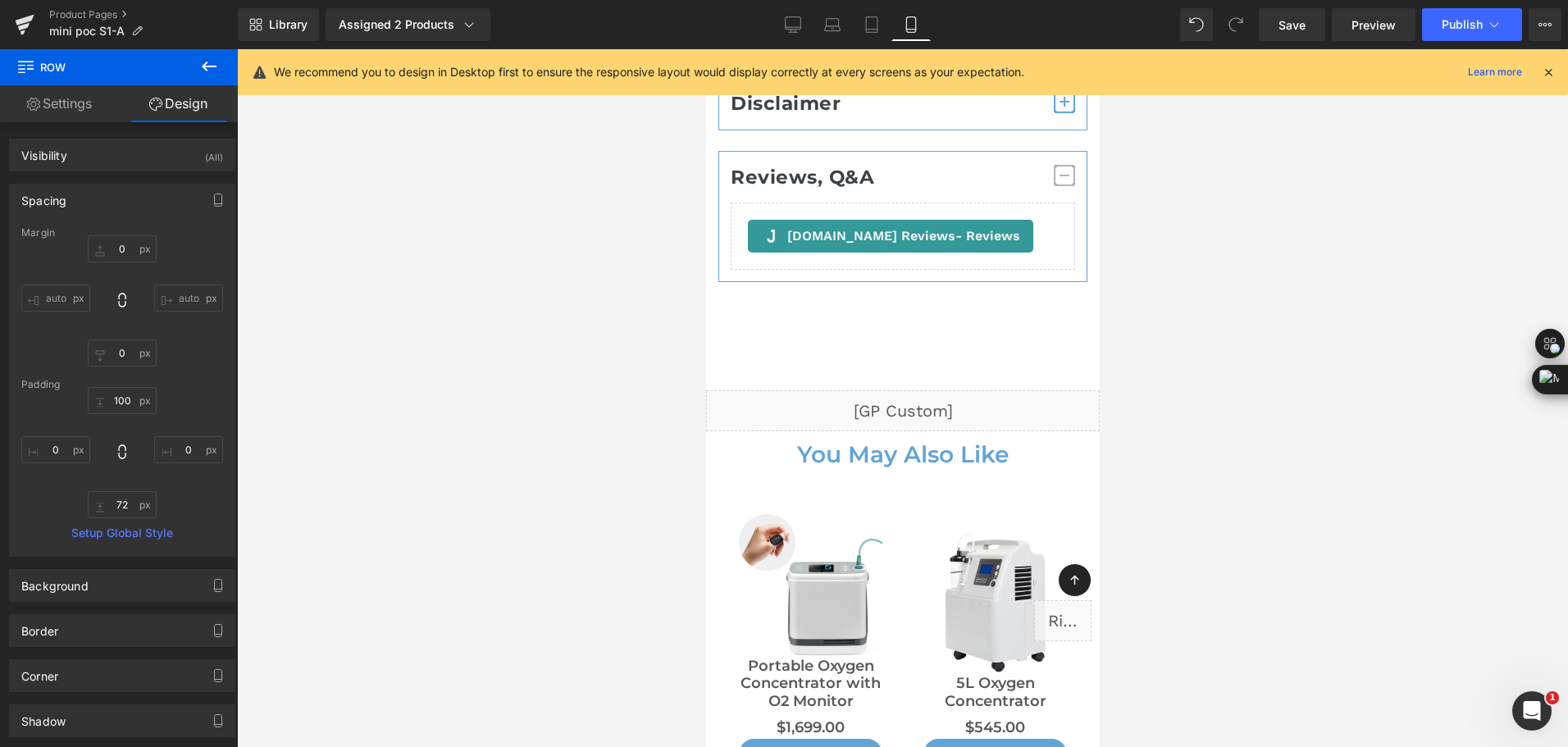
type input "0"
type input "66"
type input "0"
type input "60"
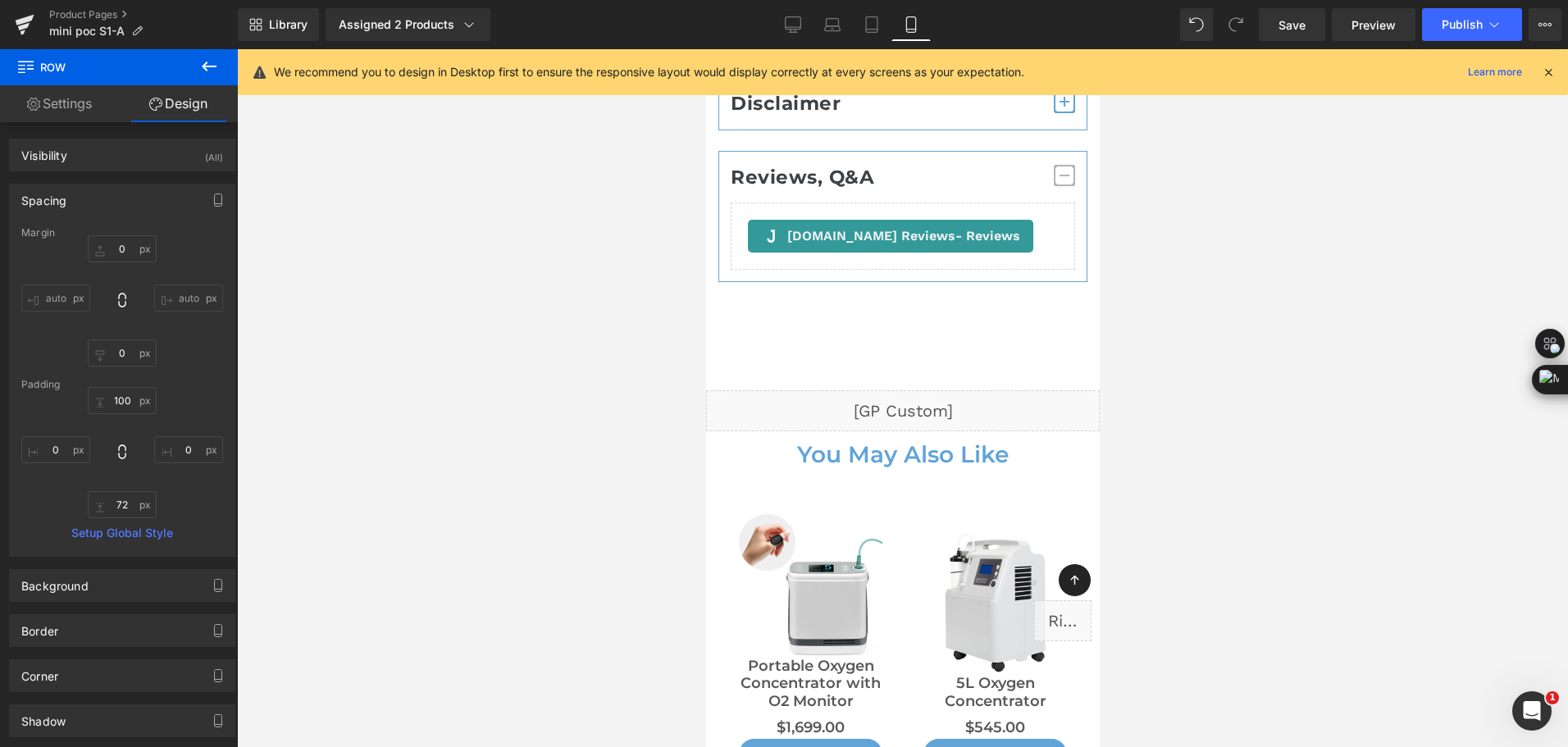
type input "0"
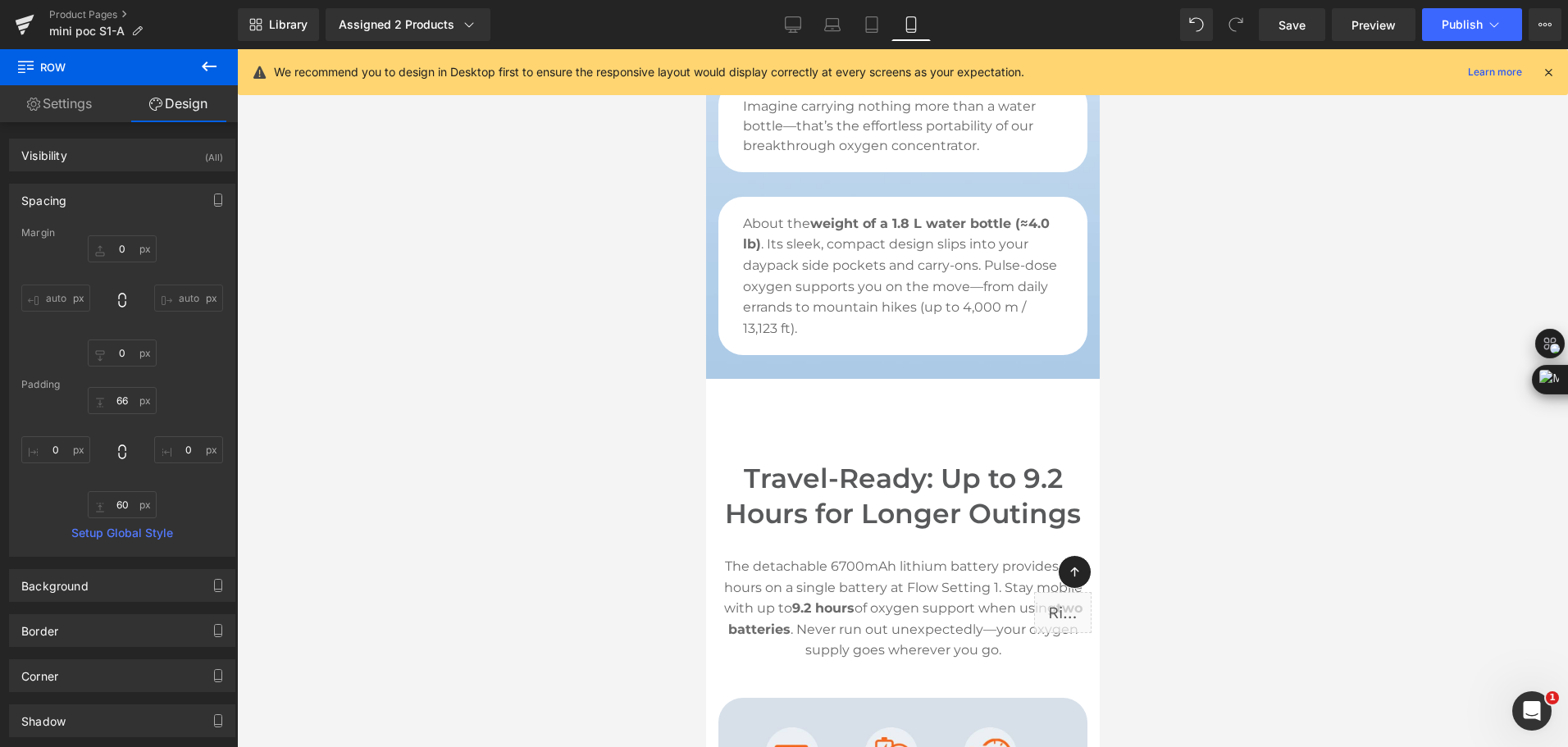
scroll to position [2347, 0]
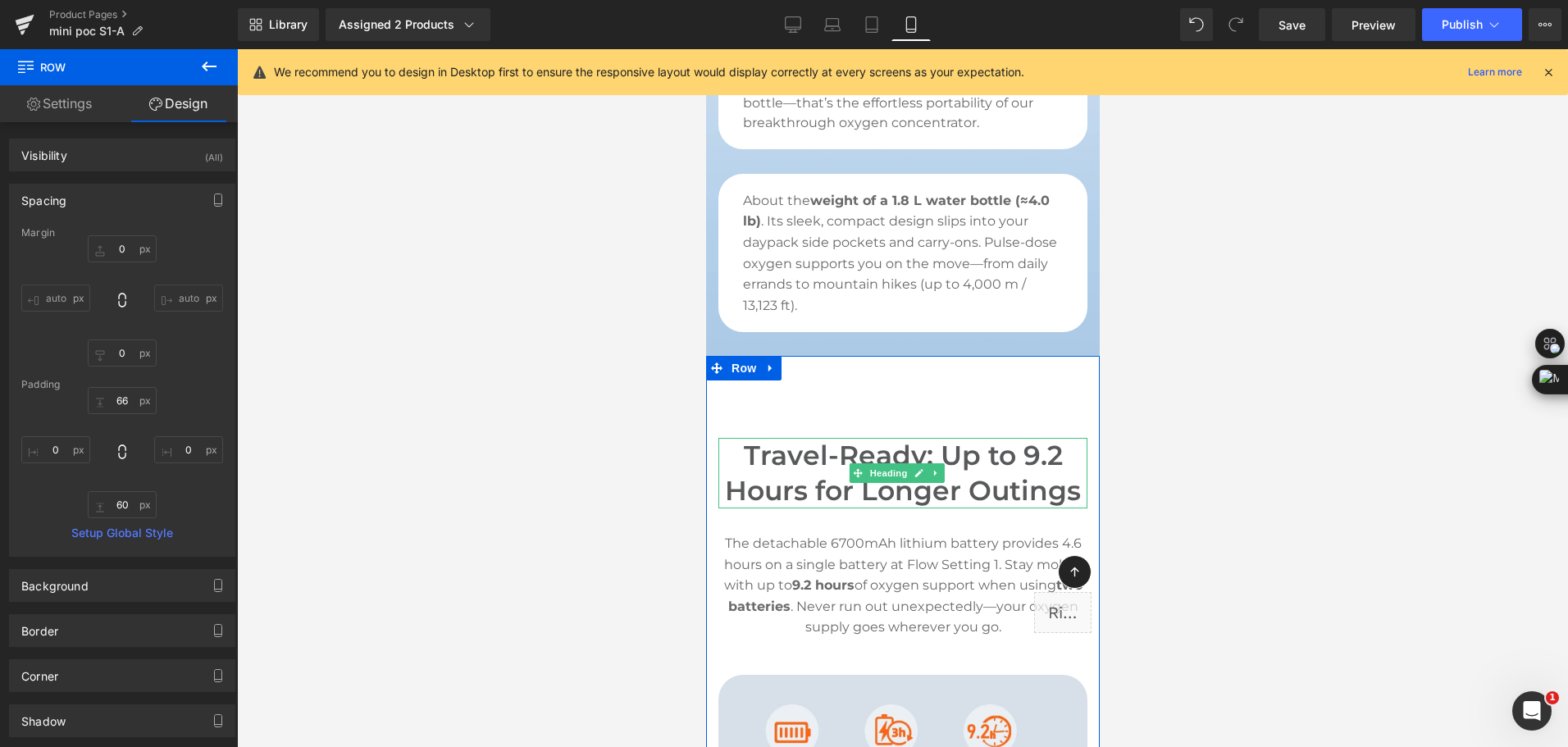
click at [842, 477] on h2 "Travel-Ready: Up to 9.2 Hours for Longer Outings" at bounding box center [901, 473] width 369 height 71
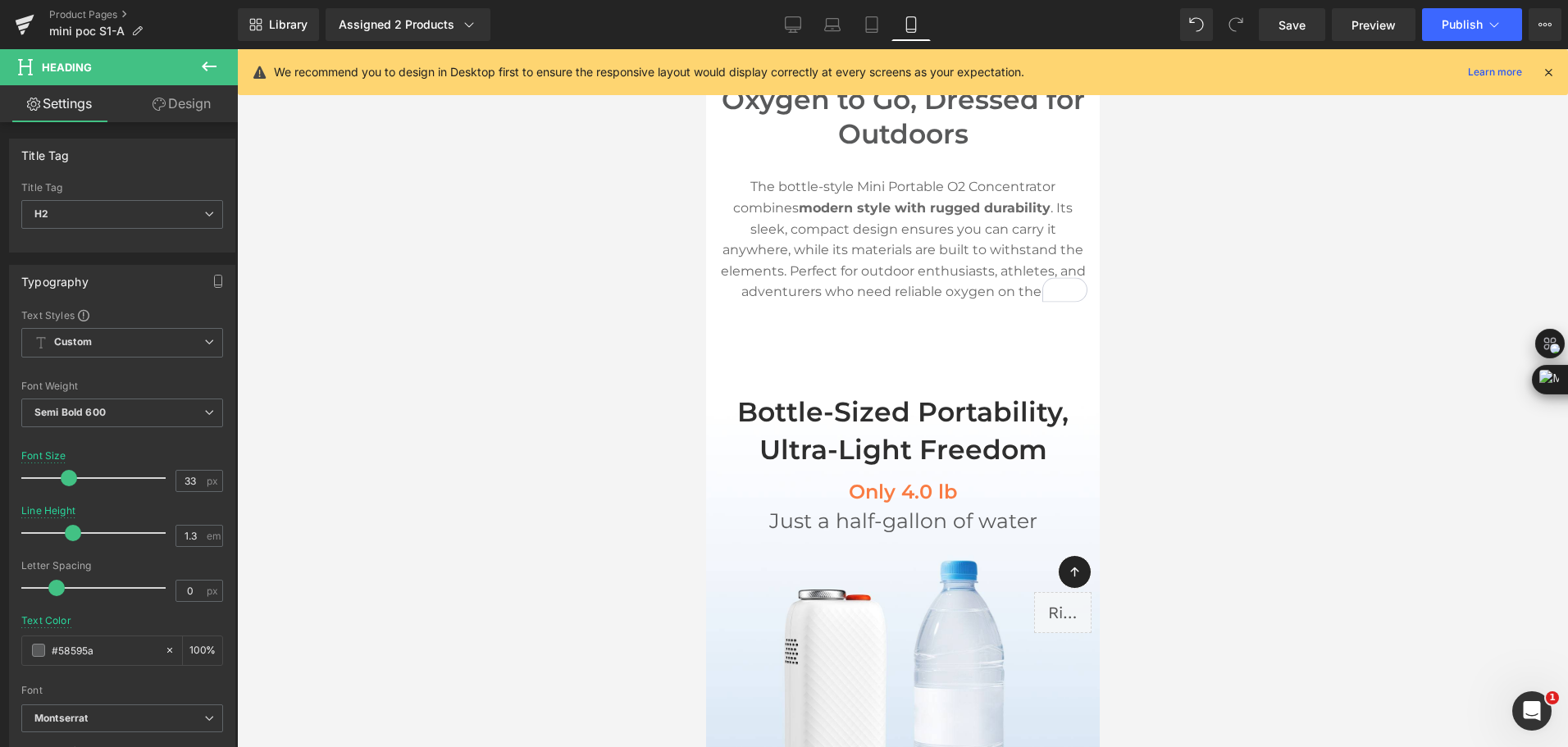
scroll to position [1364, 0]
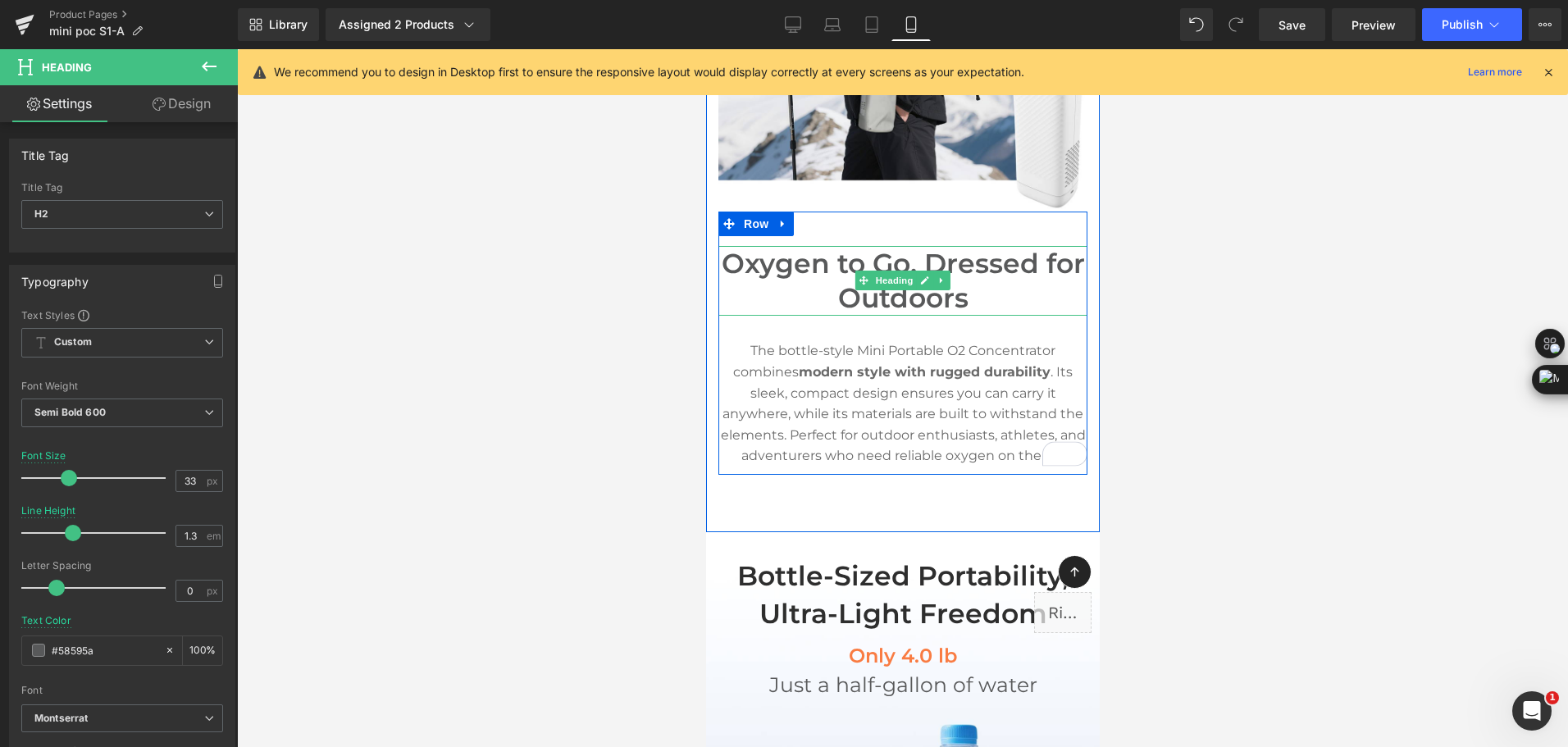
click at [902, 273] on span "Heading" at bounding box center [893, 280] width 44 height 19
click at [838, 286] on h2 "Oxygen to Go, Dressed for Outdoors" at bounding box center [901, 281] width 369 height 71
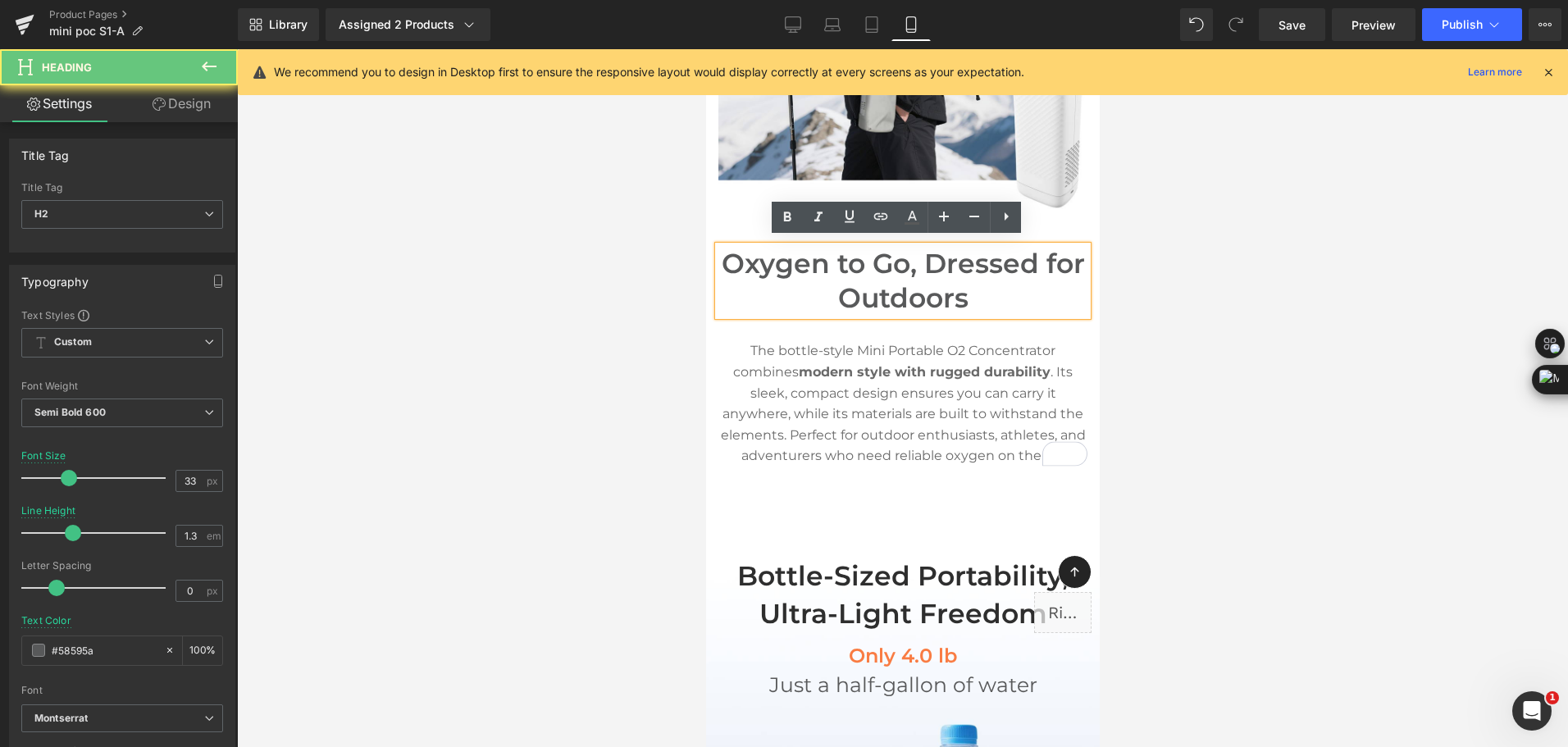
click at [838, 286] on h2 "Oxygen to Go, Dressed for Outdoors" at bounding box center [901, 281] width 369 height 71
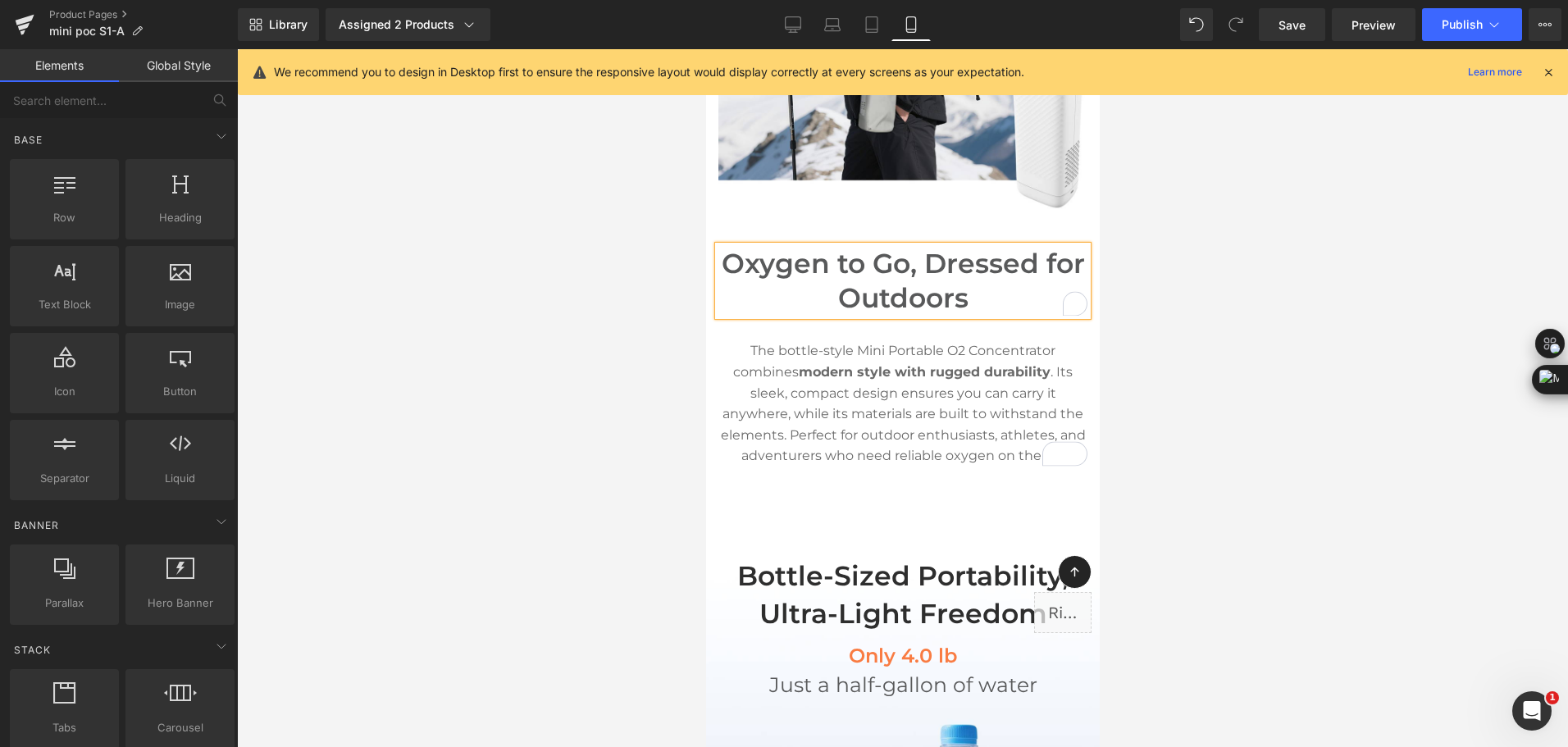
click at [1246, 293] on div at bounding box center [902, 398] width 1331 height 697
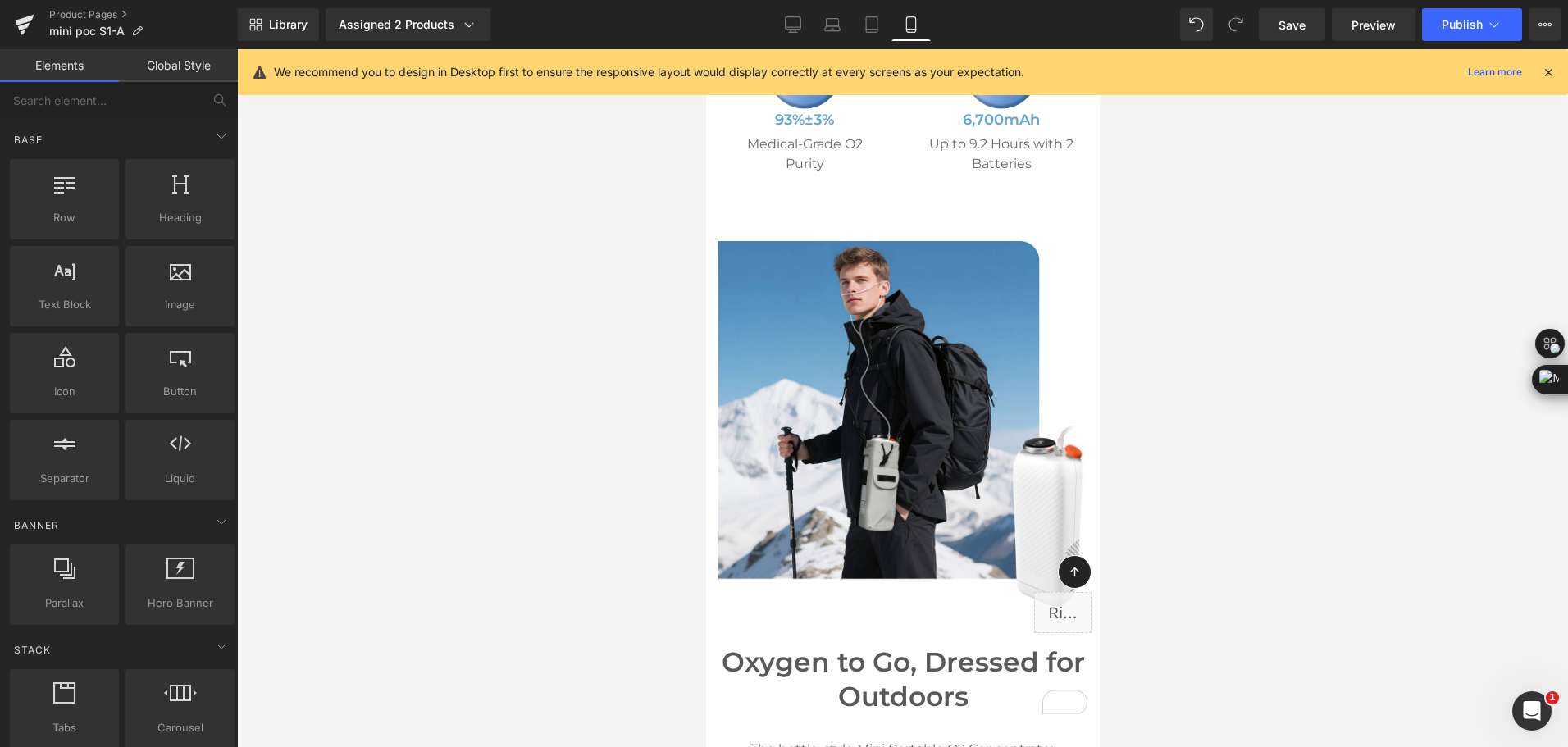
scroll to position [954, 0]
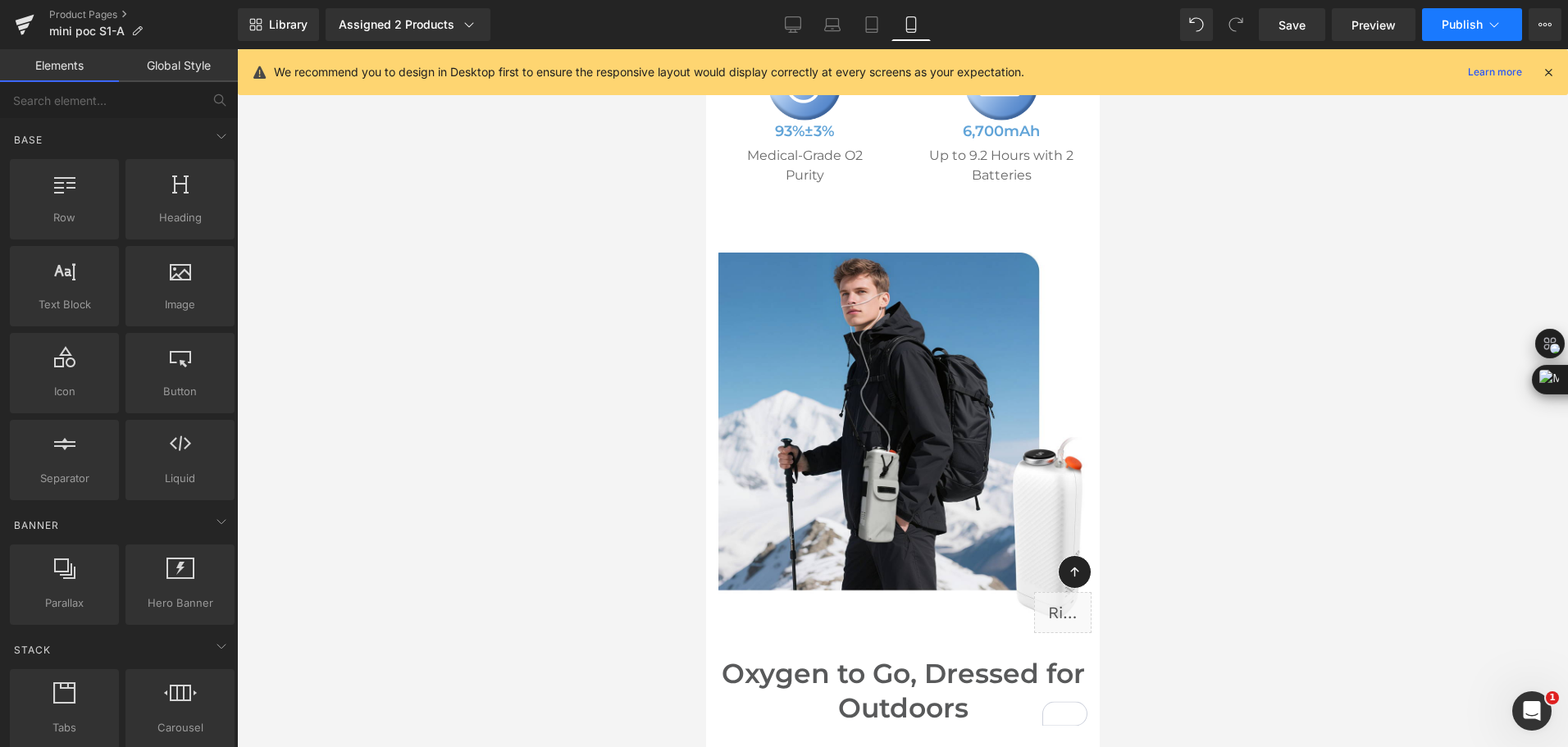
click at [1452, 37] on button "Publish" at bounding box center [1472, 24] width 100 height 33
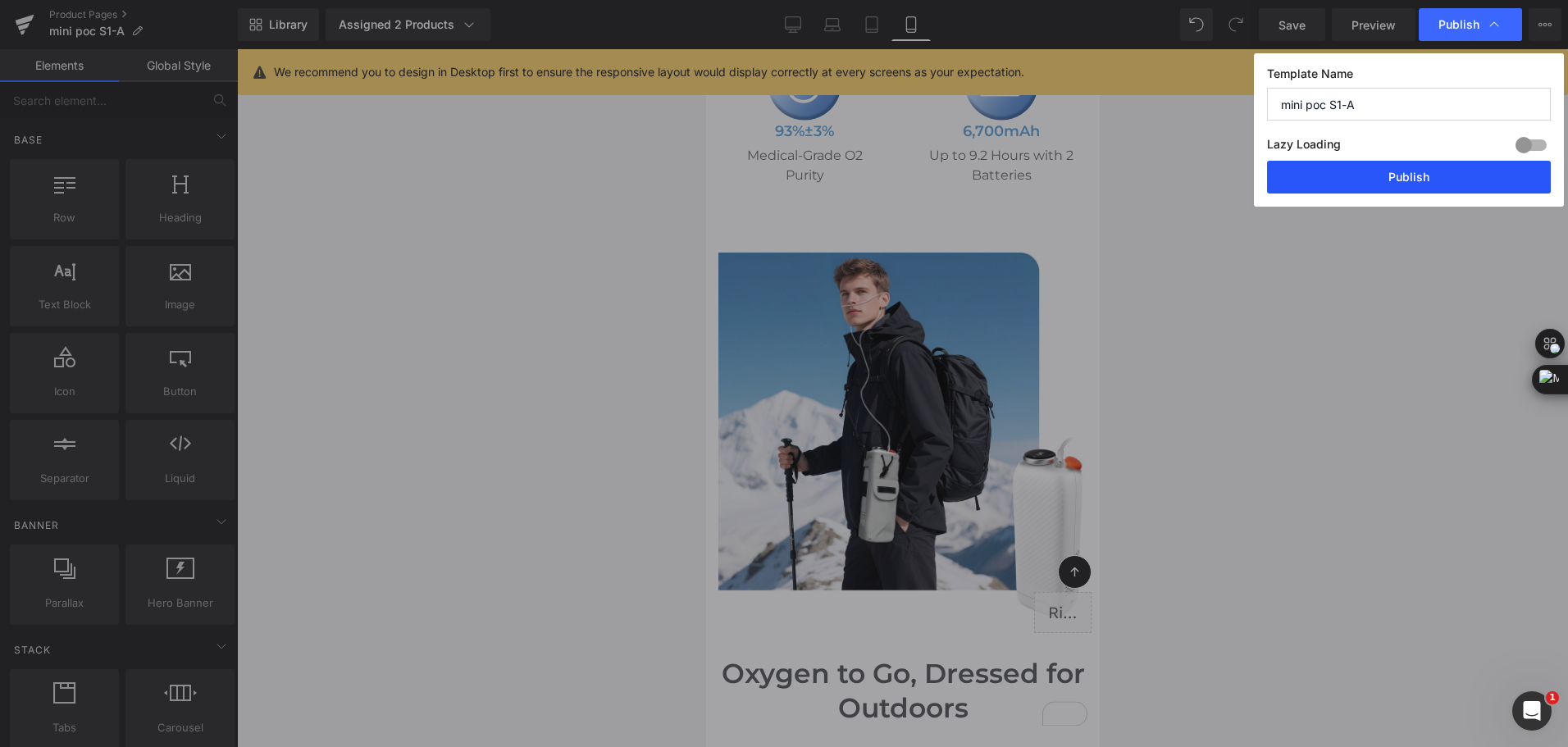
click at [1426, 179] on button "Publish" at bounding box center [1408, 177] width 284 height 33
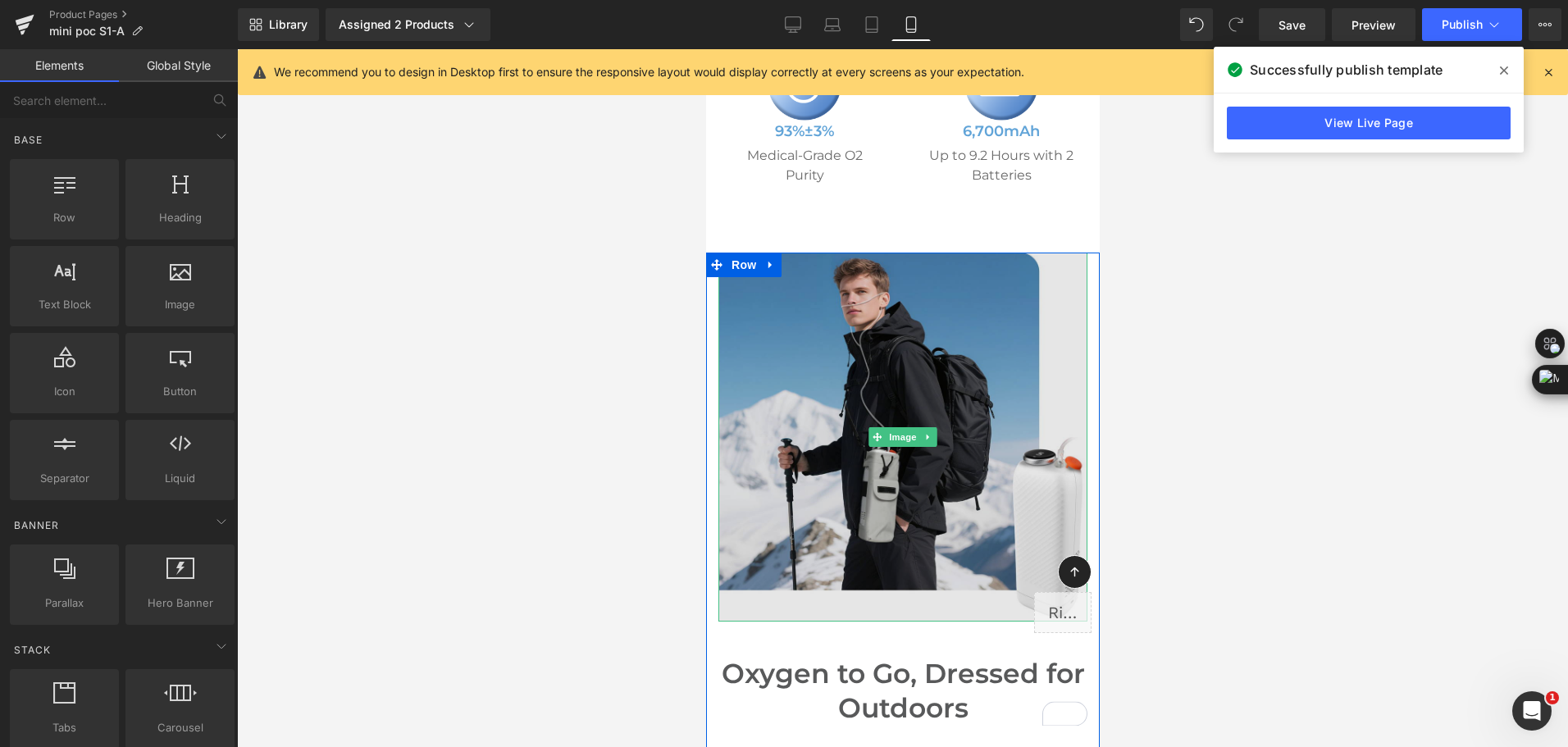
scroll to position [1200, 0]
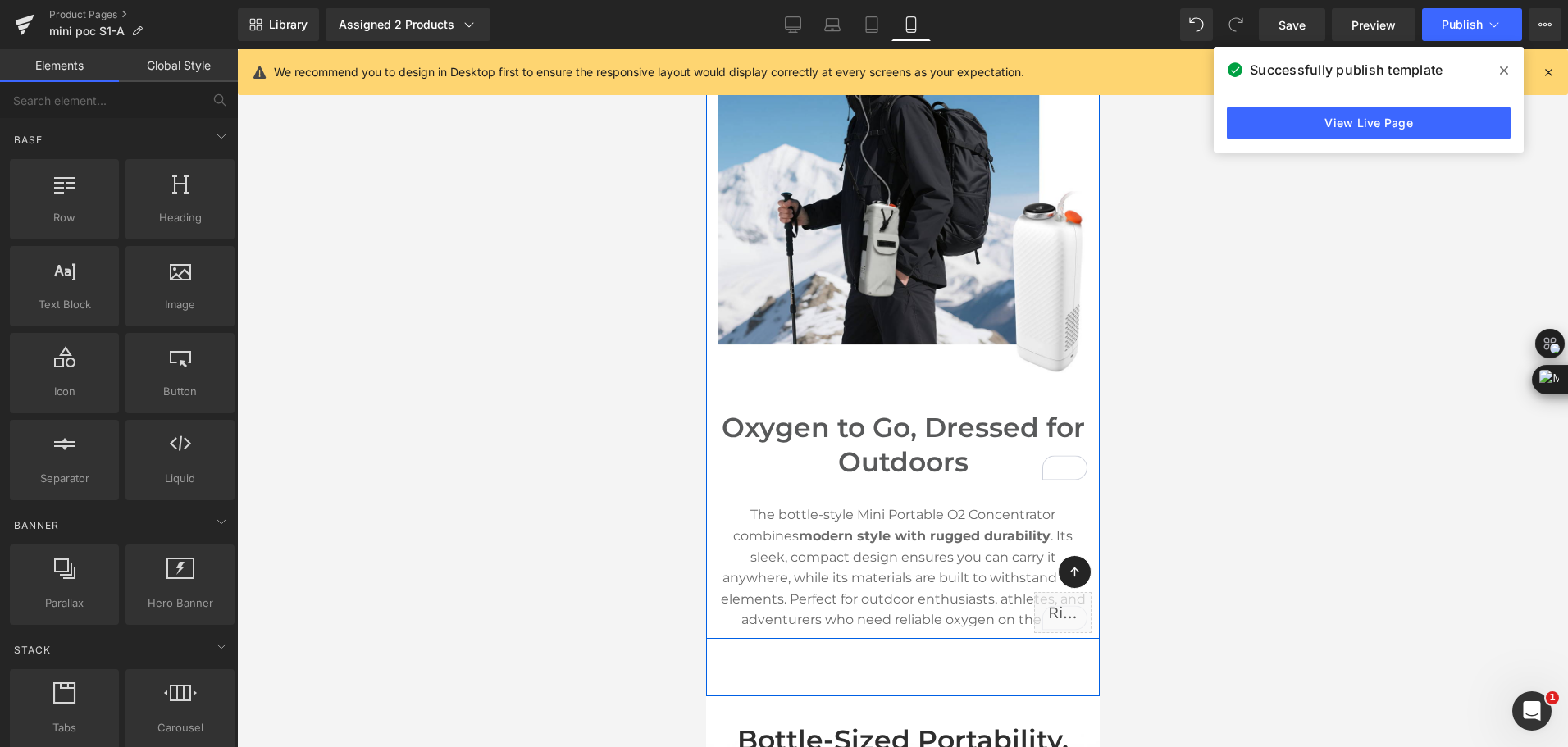
click at [781, 430] on h2 "Oxygen to Go, Dressed for Outdoors" at bounding box center [901, 446] width 369 height 71
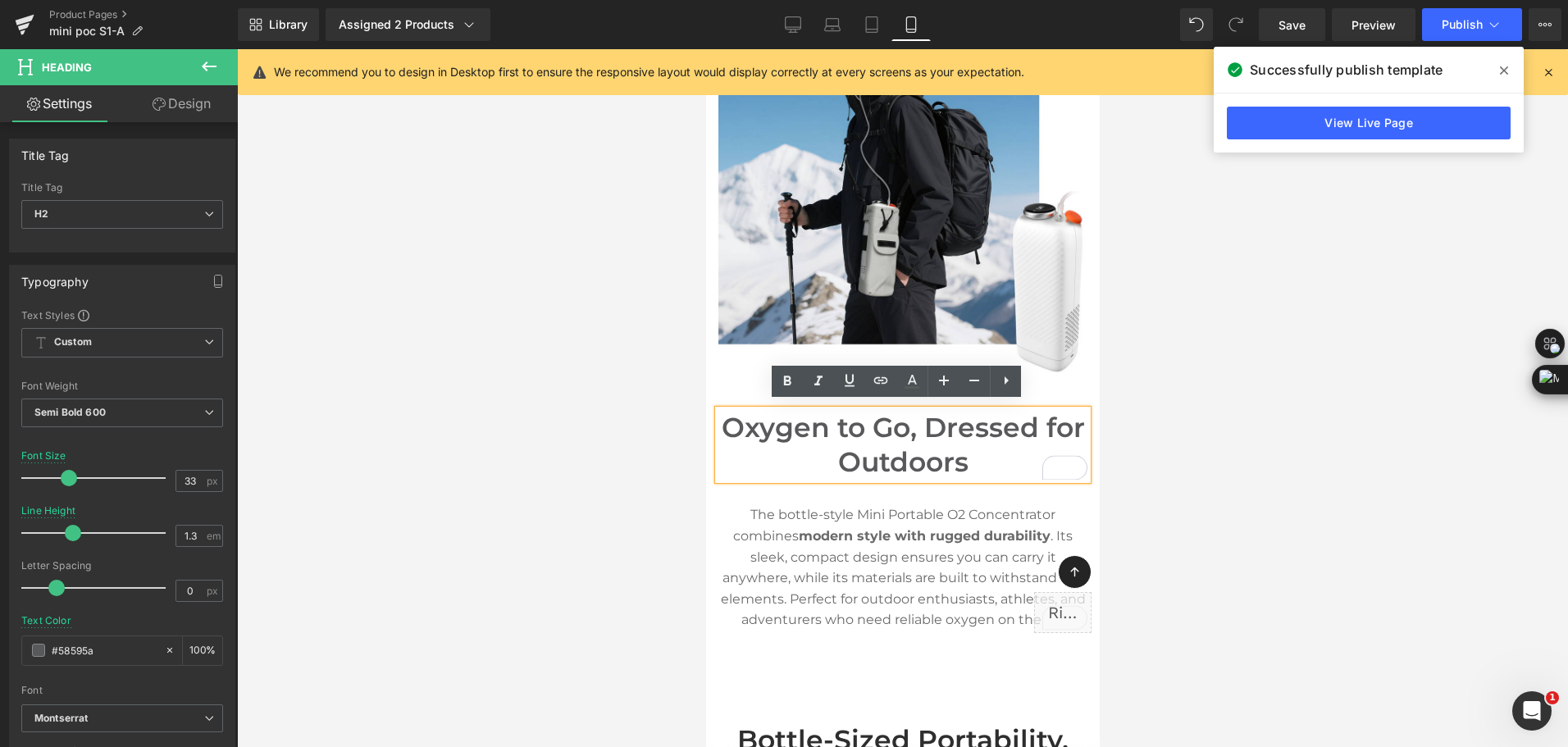
click at [776, 437] on h2 "Oxygen to Go, Dressed for Outdoors" at bounding box center [901, 446] width 369 height 71
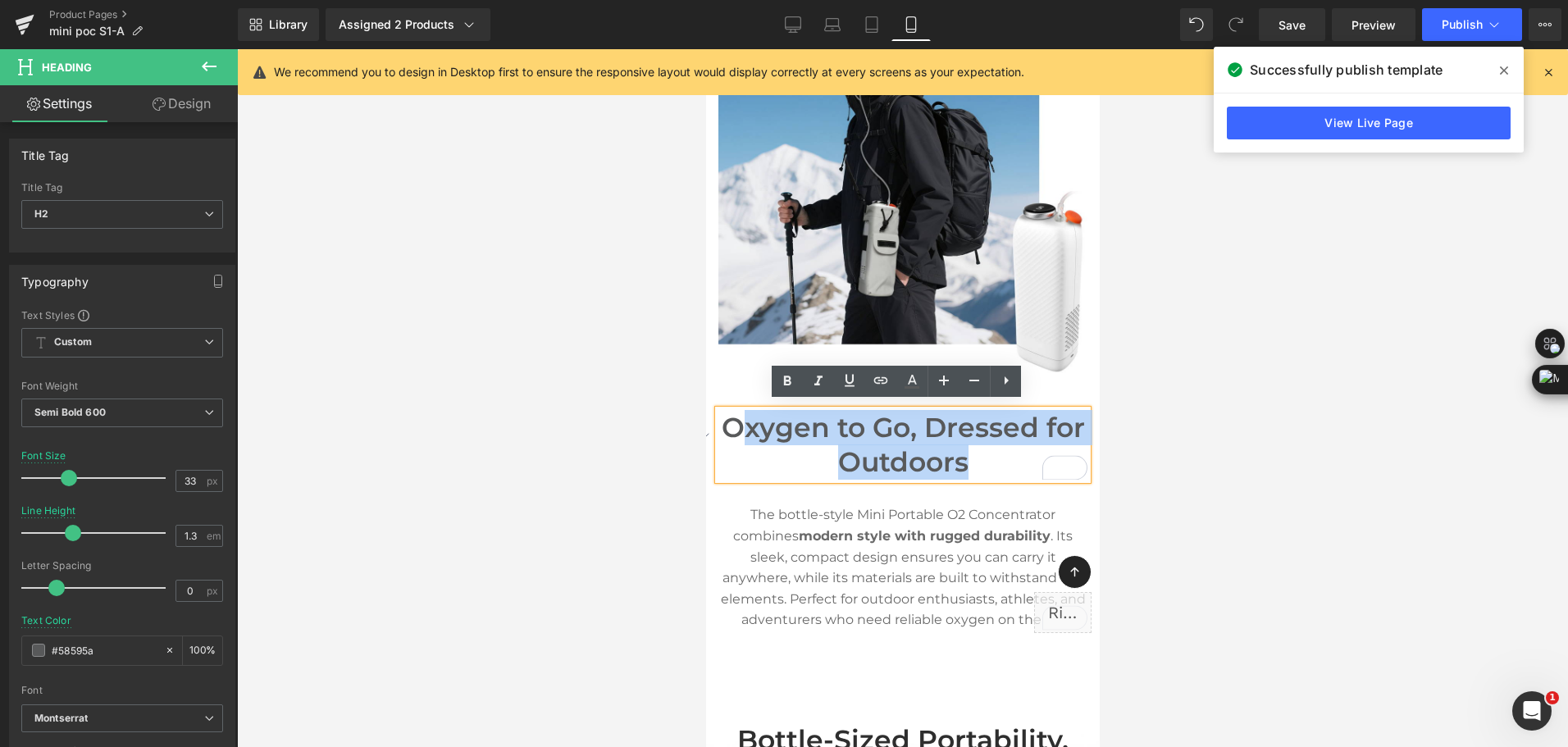
drag, startPoint x: 738, startPoint y: 414, endPoint x: 954, endPoint y: 460, distance: 220.8
click at [954, 460] on h2 "Oxygen to Go, Dressed for Outdoors" at bounding box center [901, 446] width 369 height 71
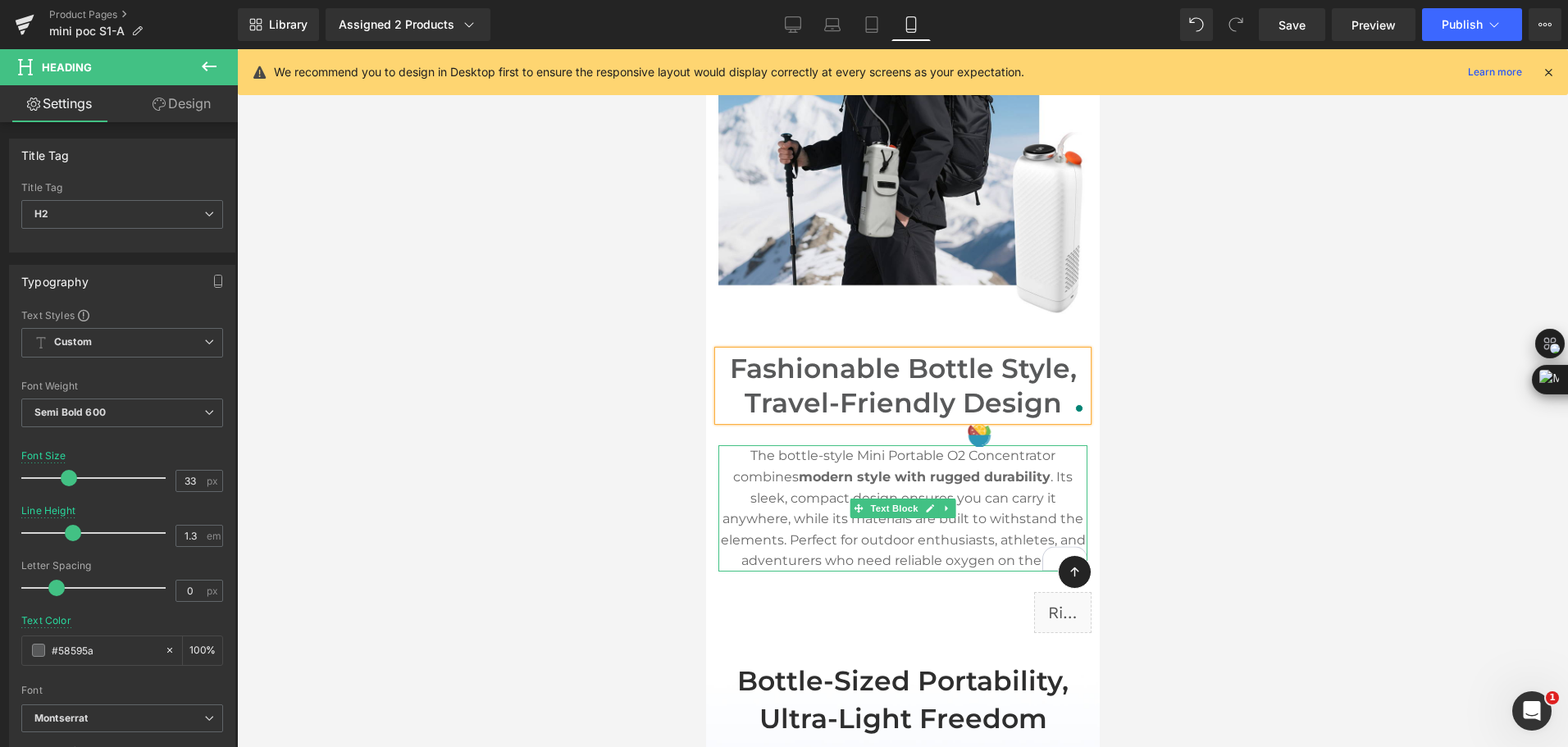
scroll to position [1282, 0]
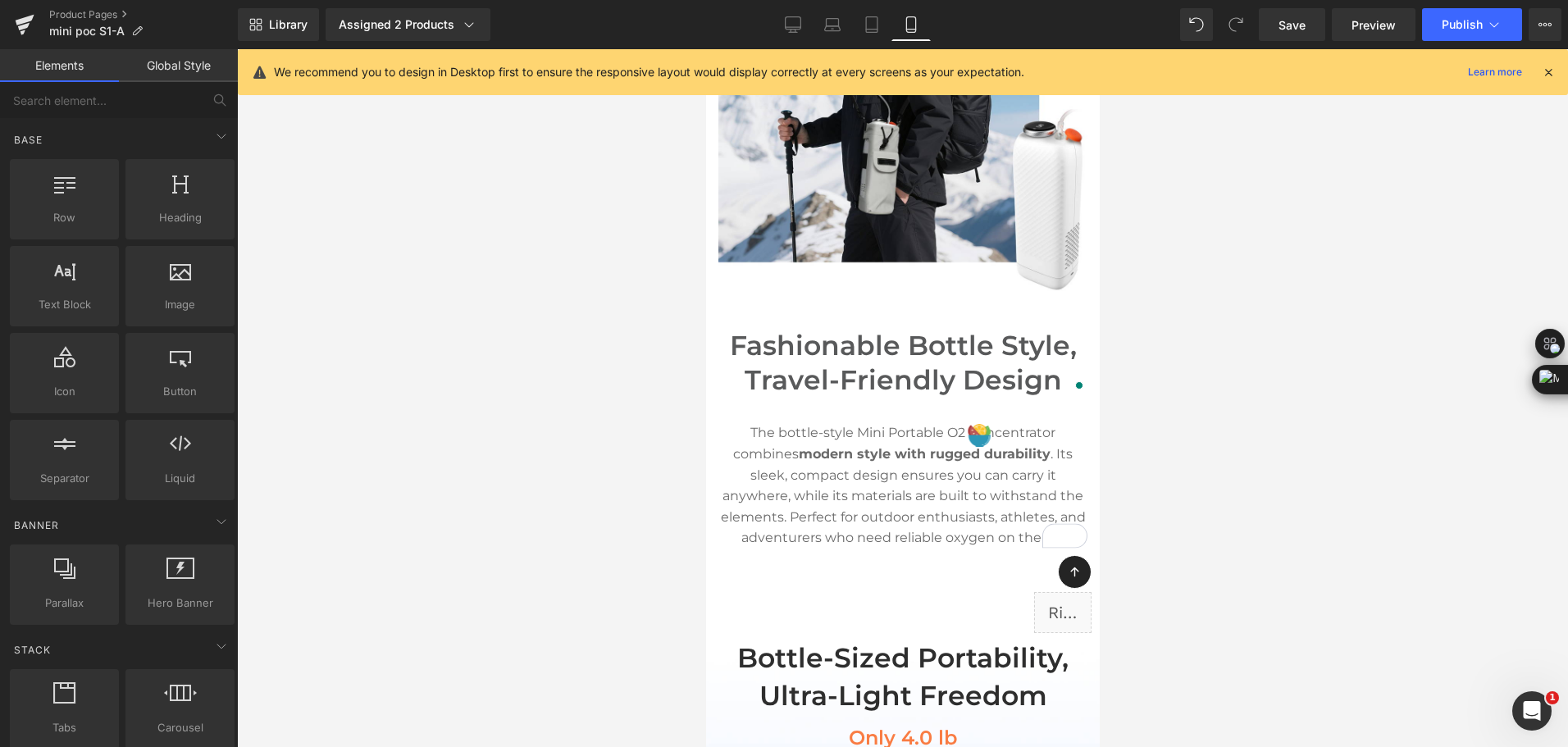
click at [1212, 469] on div at bounding box center [902, 398] width 1331 height 697
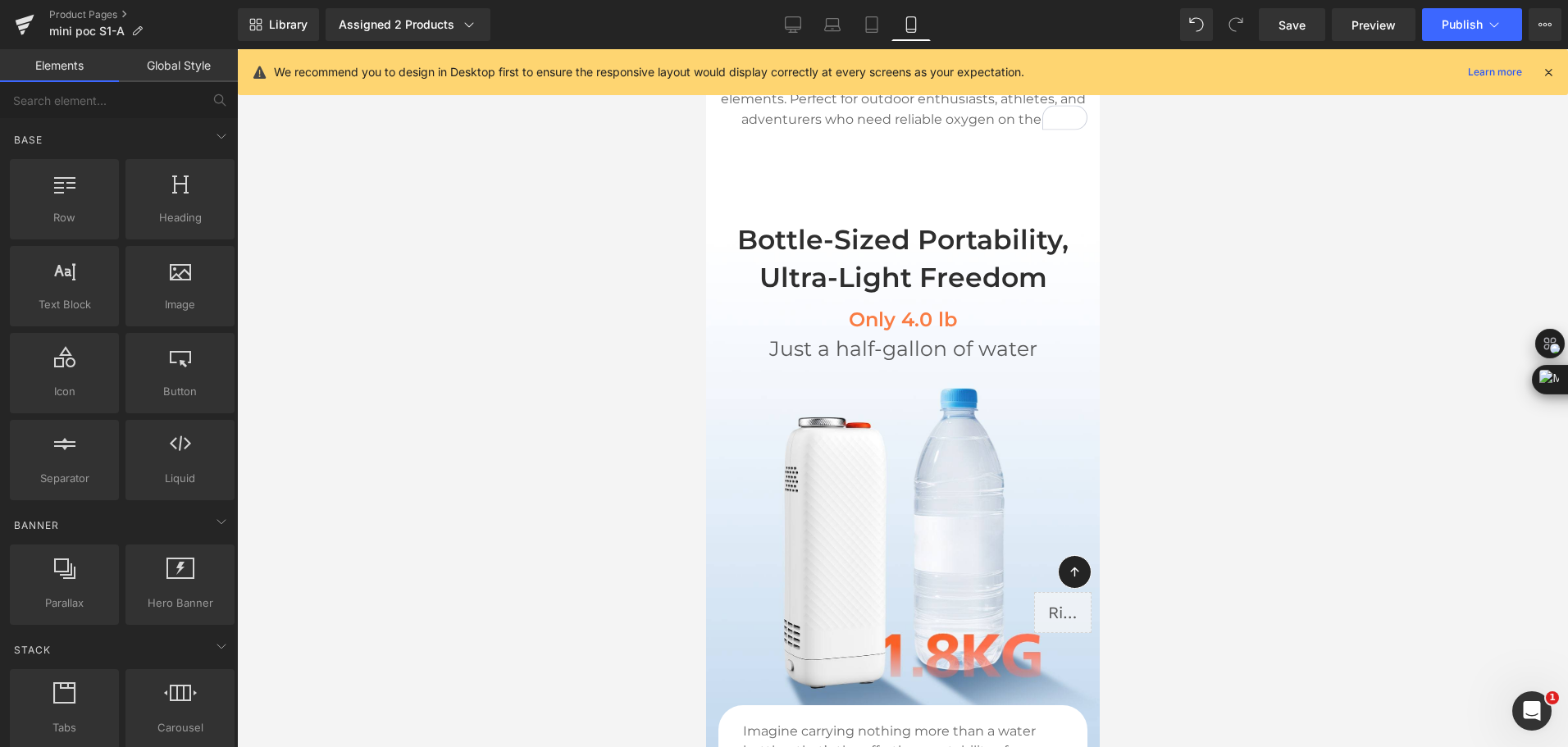
scroll to position [1445, 0]
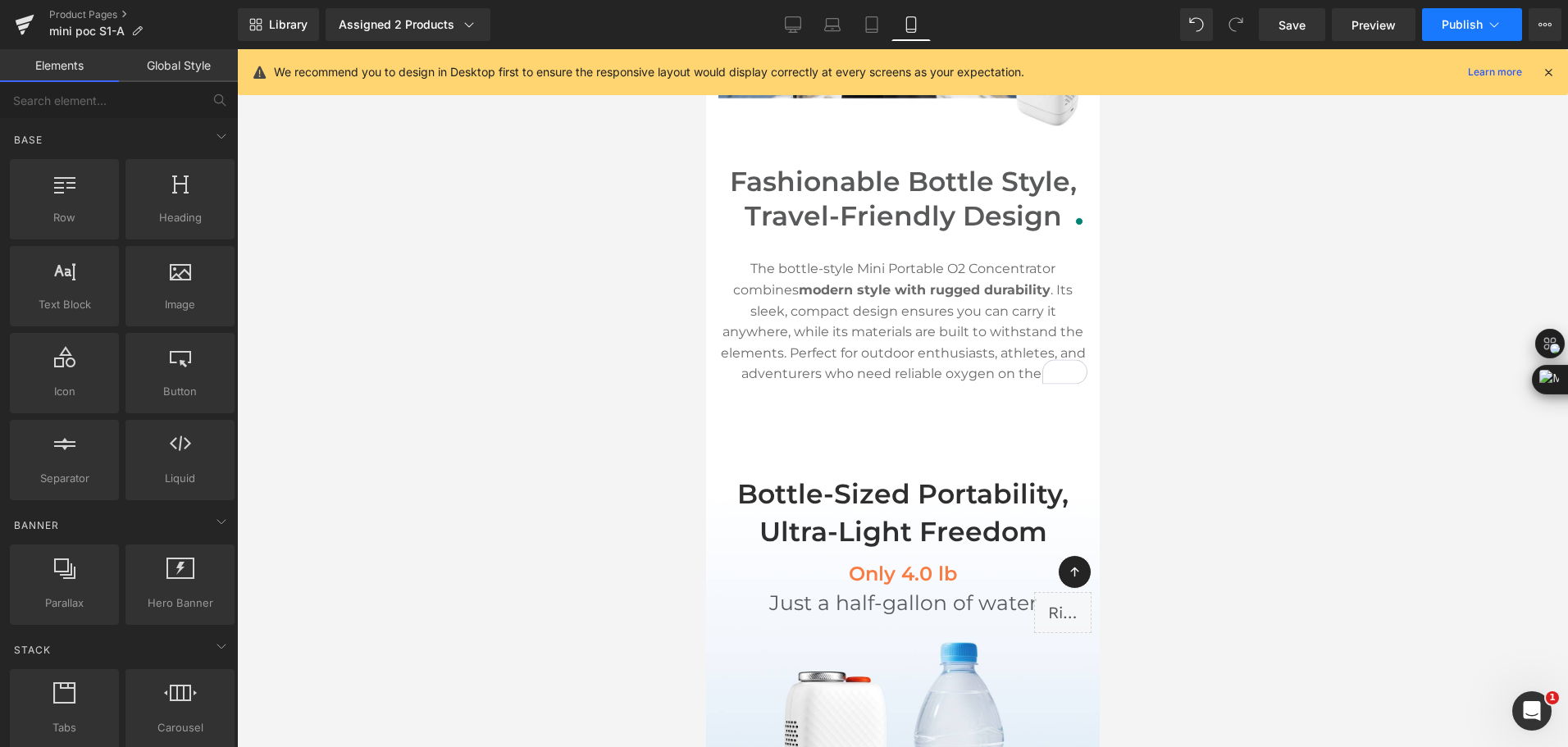
click at [1451, 24] on span "Publish" at bounding box center [1462, 24] width 41 height 13
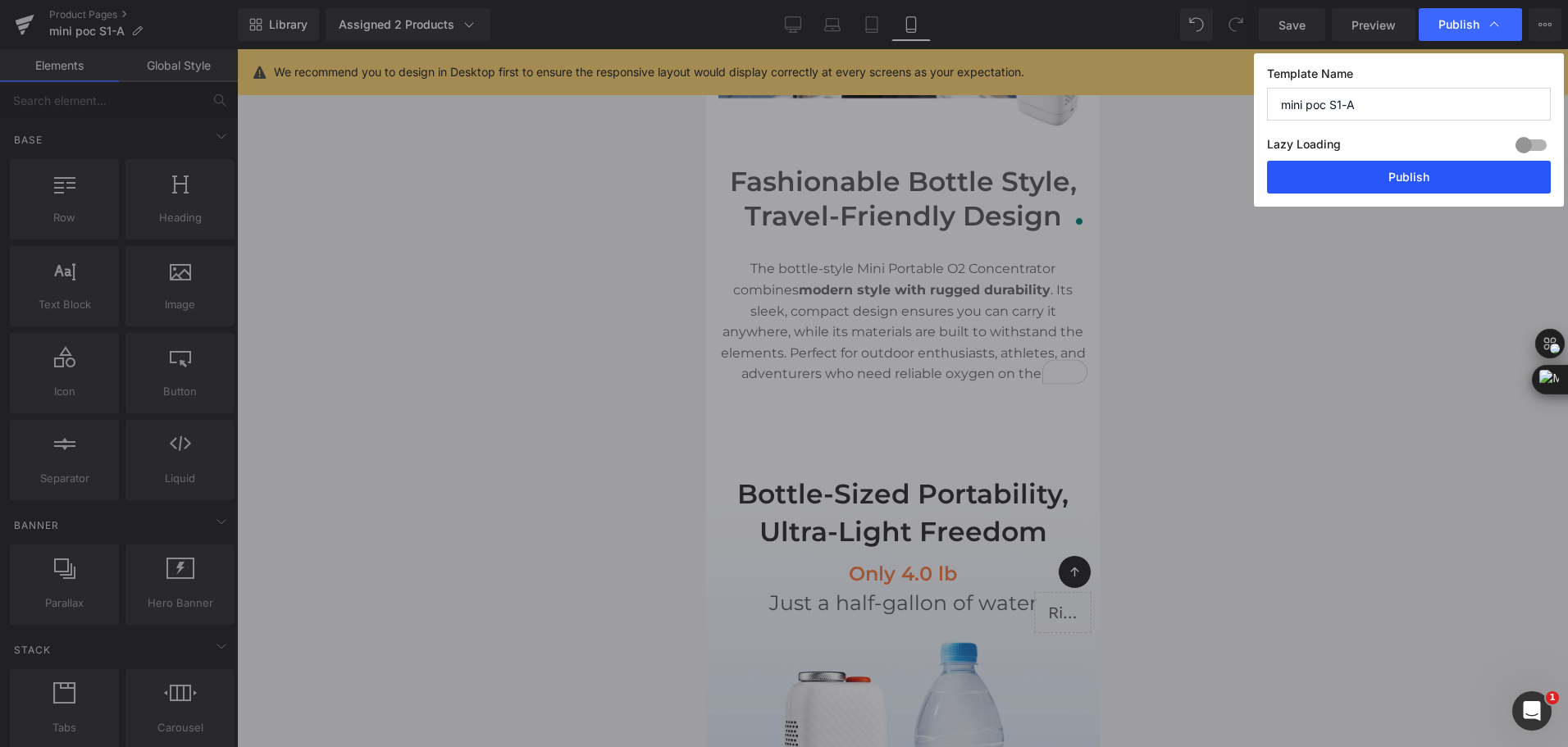
click at [1448, 178] on button "Publish" at bounding box center [1408, 177] width 284 height 33
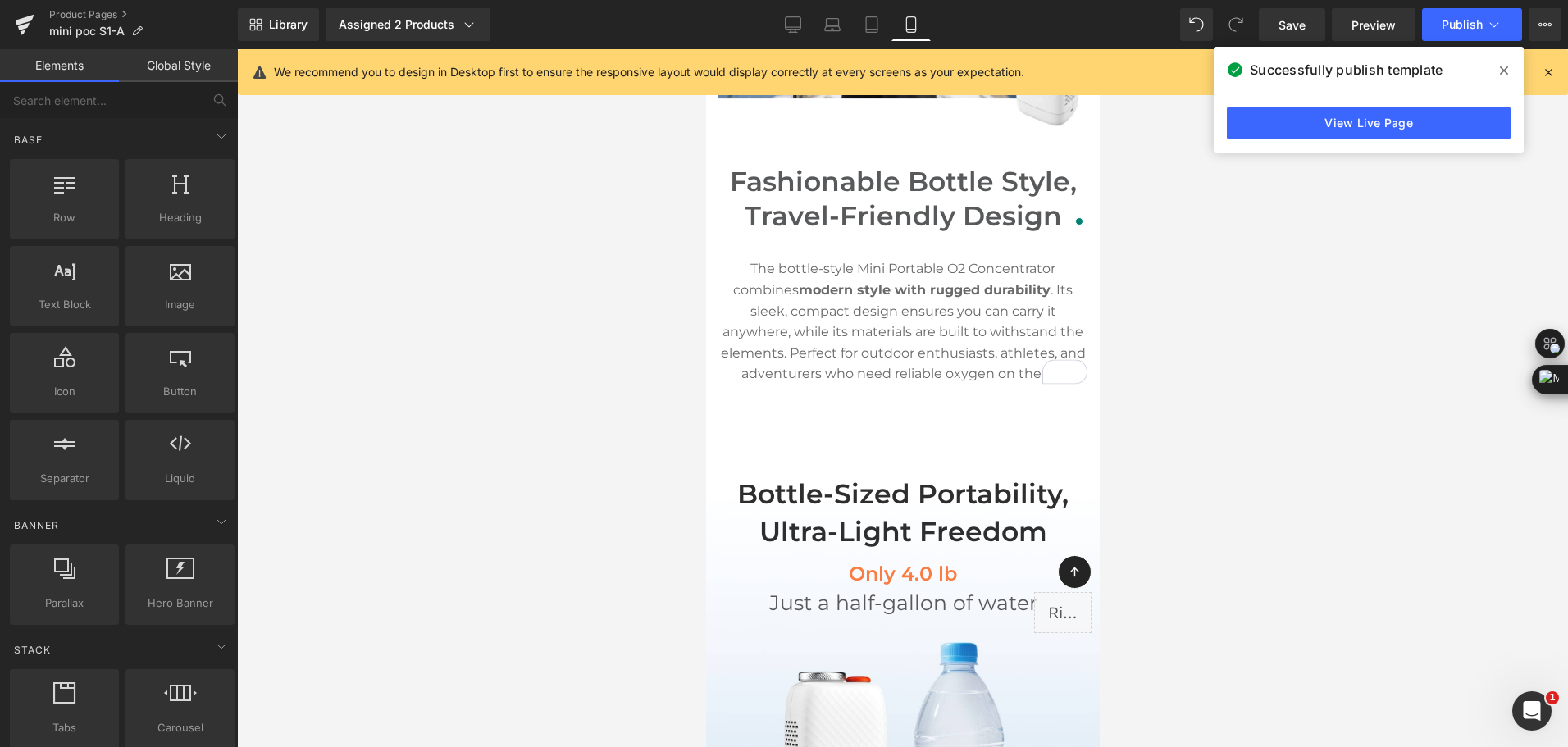
click at [575, 4] on div "Library Assigned 2 Products Product Preview Mini Portable O2 Concentrator Mini …" at bounding box center [903, 25] width 1330 height 50
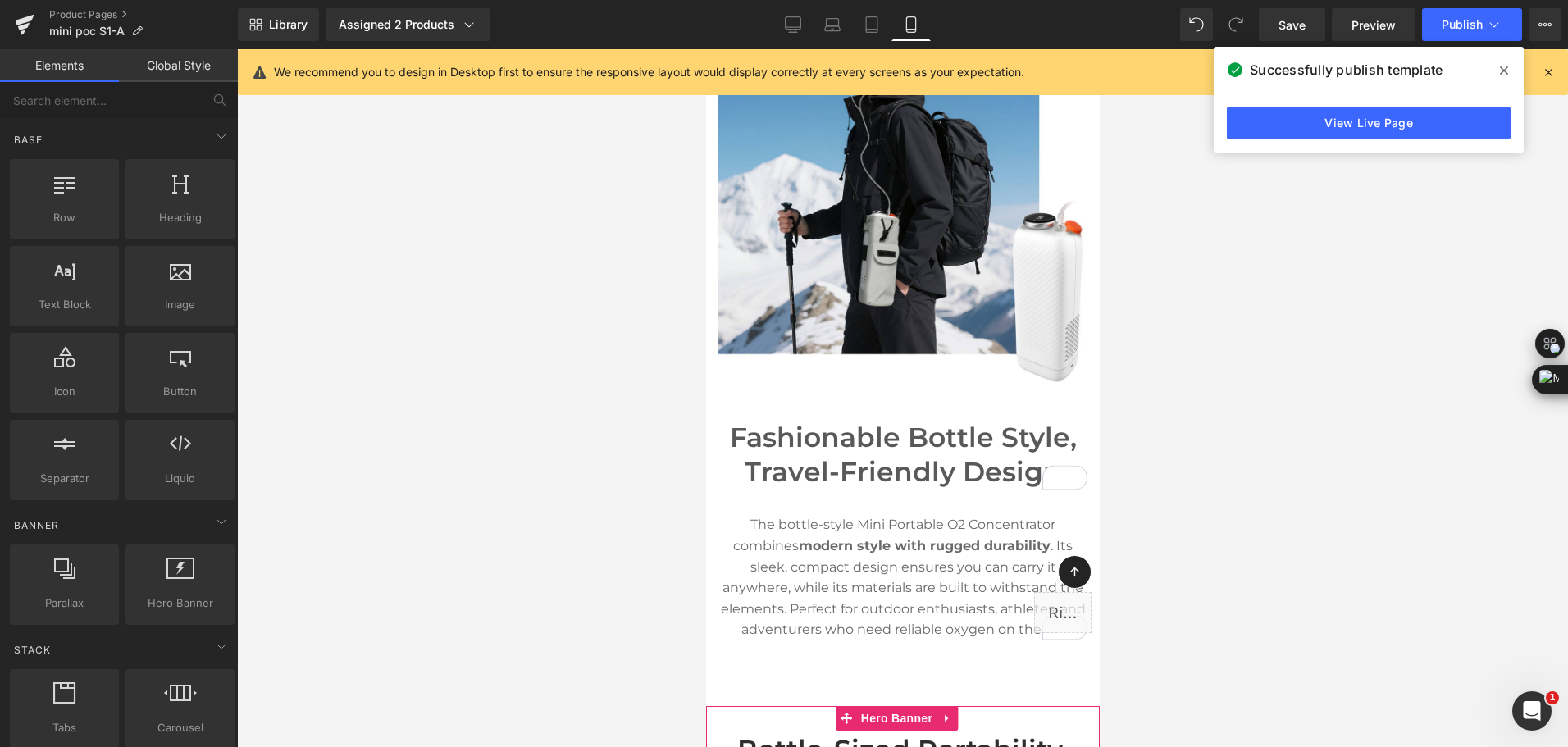
scroll to position [954, 0]
